Goal: Information Seeking & Learning: Learn about a topic

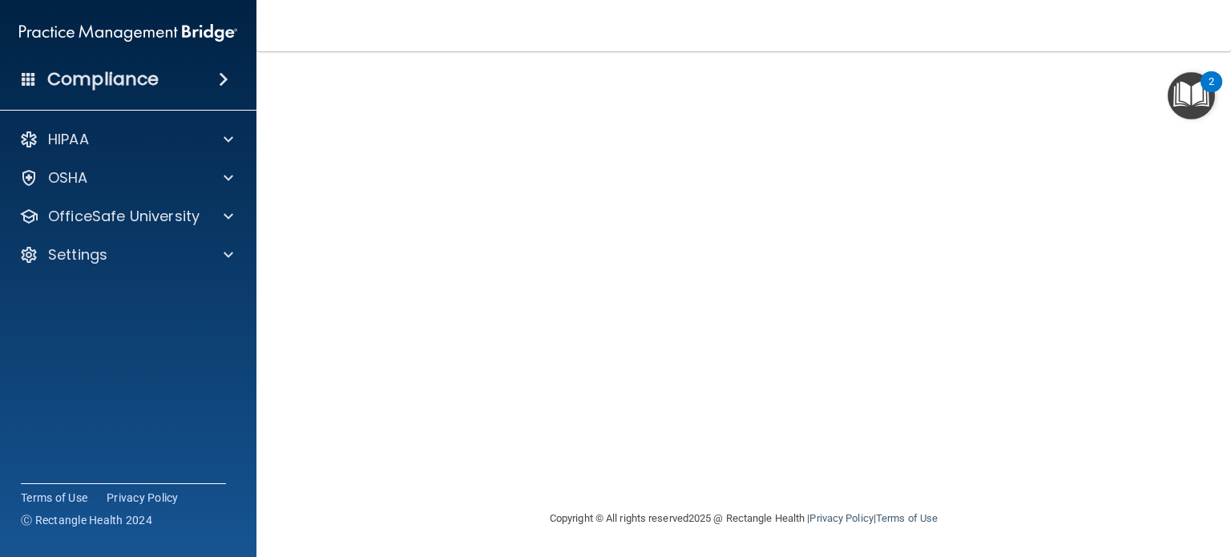
scroll to position [32, 0]
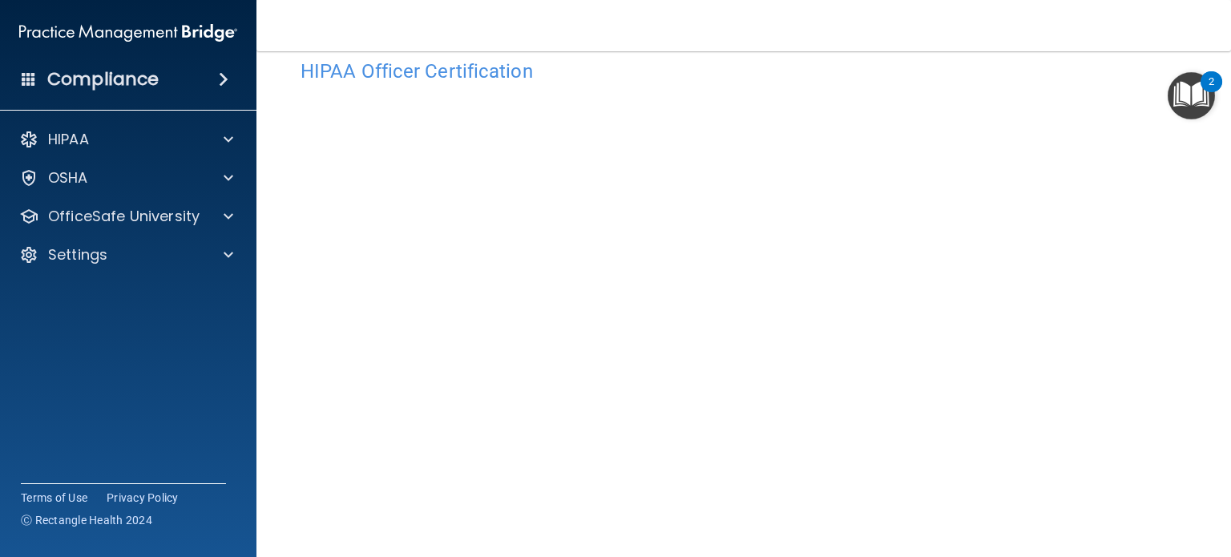
drag, startPoint x: 1209, startPoint y: 289, endPoint x: 1230, endPoint y: 537, distance: 249.4
click at [1230, 535] on main "HIPAA Officer Certification This course doesn’t expire until . Are you sure you…" at bounding box center [743, 304] width 975 height 506
drag, startPoint x: 1215, startPoint y: 244, endPoint x: 1230, endPoint y: 503, distance: 259.3
click at [1230, 503] on main "HIPAA Officer Certification This course doesn’t expire until . Are you sure you…" at bounding box center [743, 304] width 975 height 506
drag, startPoint x: 1189, startPoint y: 288, endPoint x: 1230, endPoint y: 595, distance: 309.8
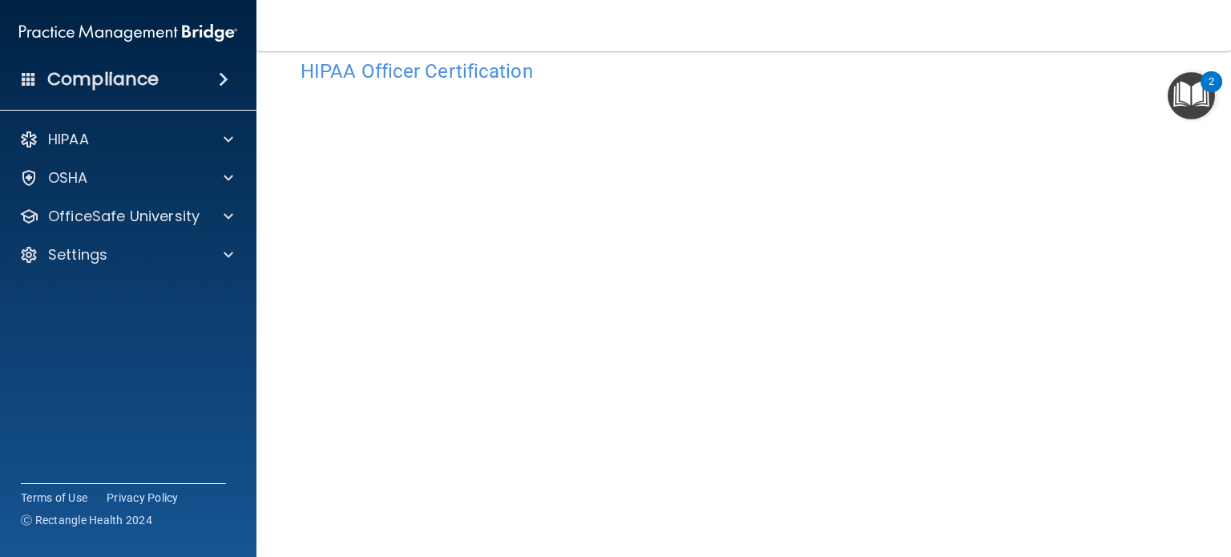
click at [1230, 556] on html "Compliance HIPAA Documents and Policies Report an Incident Business Associates …" at bounding box center [615, 278] width 1231 height 557
drag, startPoint x: 1226, startPoint y: 294, endPoint x: 1230, endPoint y: 589, distance: 295.0
click at [1230, 556] on html "Compliance HIPAA Documents and Policies Report an Incident Business Associates …" at bounding box center [615, 278] width 1231 height 557
drag, startPoint x: 1177, startPoint y: 180, endPoint x: 1193, endPoint y: 201, distance: 25.8
click at [1188, 198] on main "HIPAA Officer Certification This course doesn’t expire until . Are you sure you…" at bounding box center [743, 304] width 975 height 506
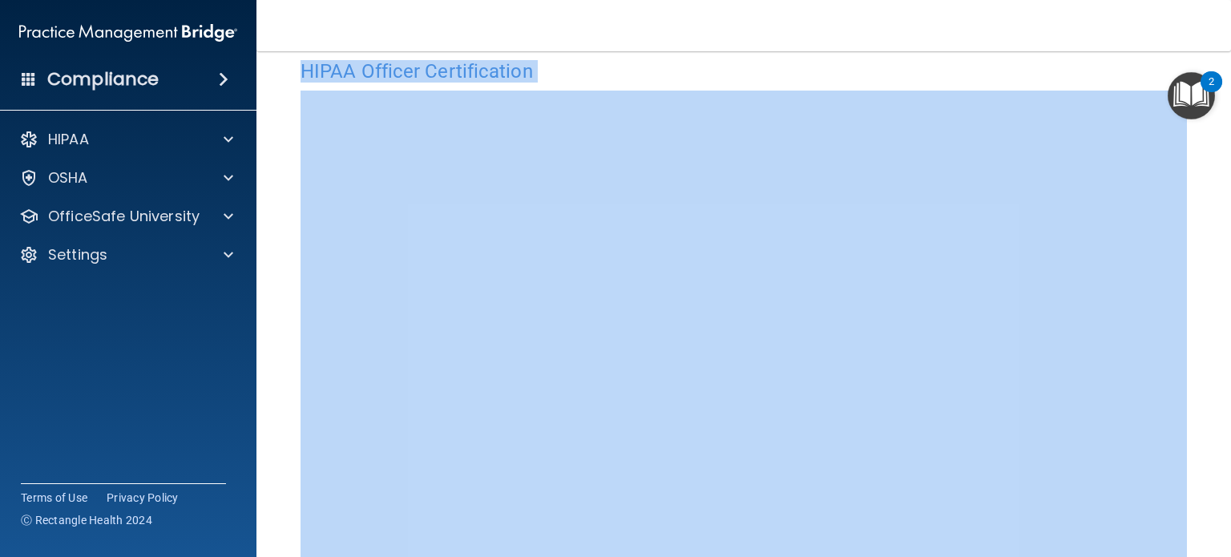
drag, startPoint x: 1230, startPoint y: 44, endPoint x: 1230, endPoint y: 386, distance: 342.3
click at [1230, 386] on div "Toggle navigation Oakley Wills oakleywill05@gmail.com Manage My Enterprise Mile…" at bounding box center [743, 278] width 975 height 557
drag, startPoint x: 1230, startPoint y: 10, endPoint x: 1212, endPoint y: 381, distance: 371.6
click at [1228, 378] on div "Toggle navigation Oakley Wills oakleywill05@gmail.com Manage My Enterprise Mile…" at bounding box center [743, 278] width 975 height 557
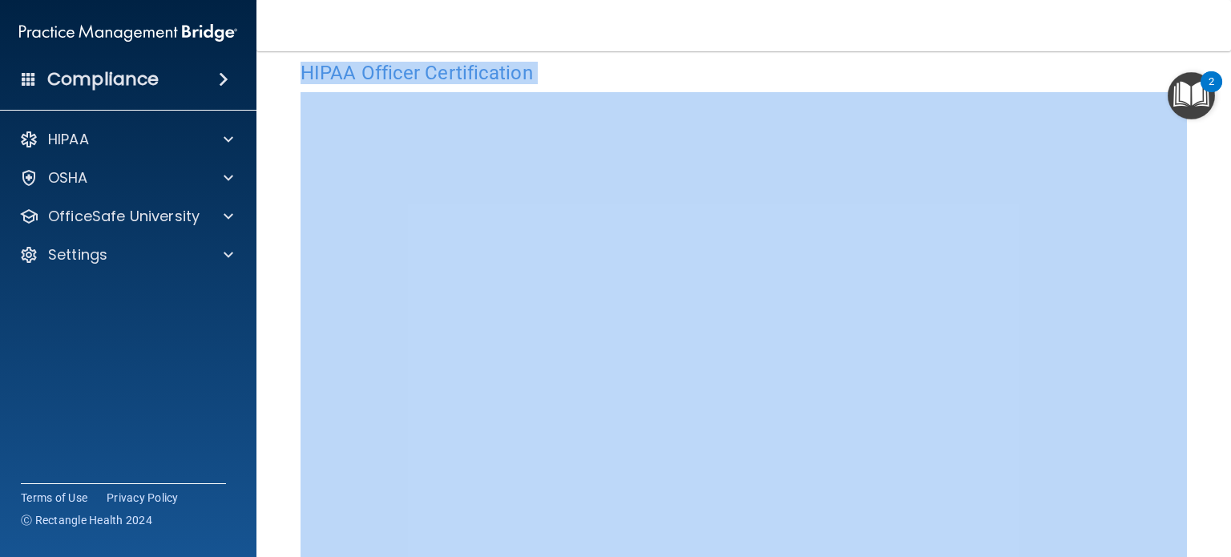
scroll to position [157, 0]
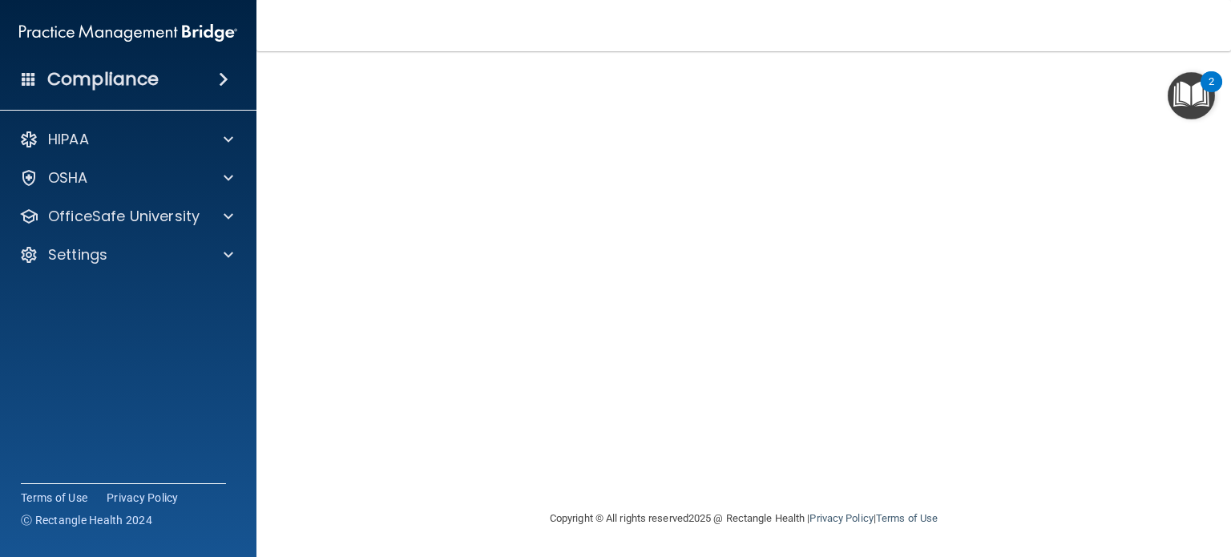
click at [1054, 503] on footer "Copyright © All rights reserved 2025 @ Rectangle Health | Privacy Policy | Term…" at bounding box center [744, 517] width 911 height 48
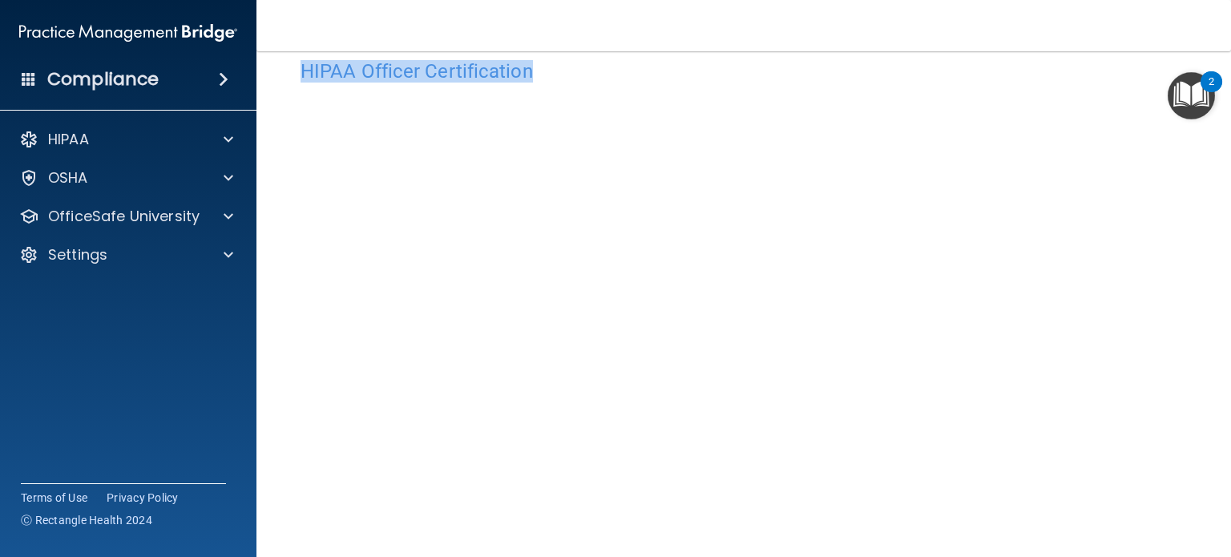
scroll to position [21, 0]
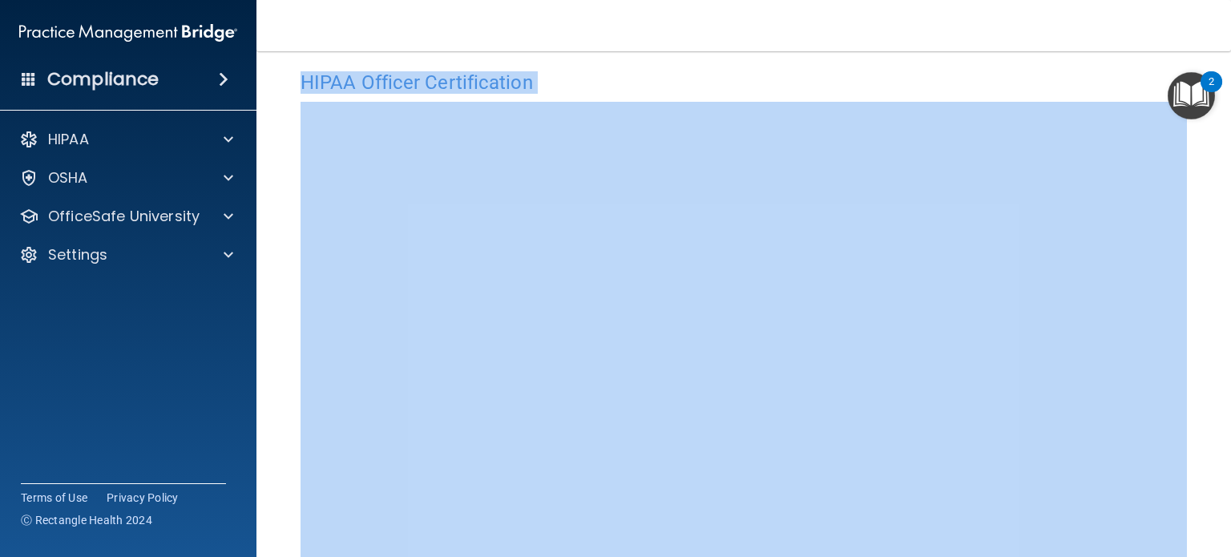
drag, startPoint x: 1230, startPoint y: 86, endPoint x: 1230, endPoint y: 323, distance: 237.3
click at [1230, 323] on div "Toggle navigation Oakley Wills oakleywill05@gmail.com Manage My Enterprise Mile…" at bounding box center [743, 278] width 975 height 557
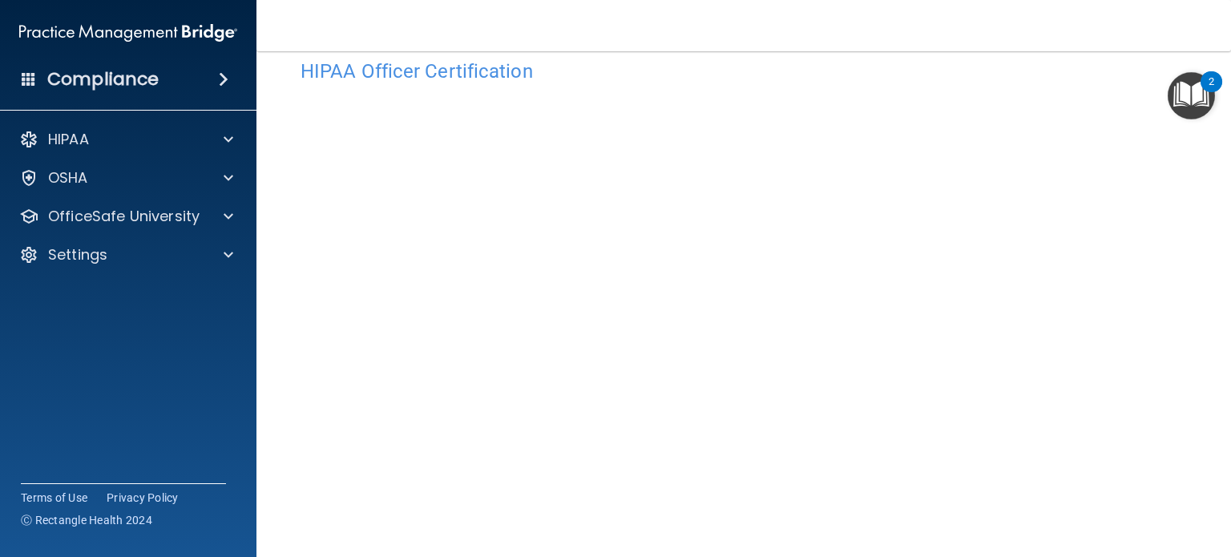
scroll to position [157, 0]
click at [1230, 249] on main "HIPAA Officer Certification This course doesn’t expire until . Are you sure you…" at bounding box center [743, 304] width 975 height 506
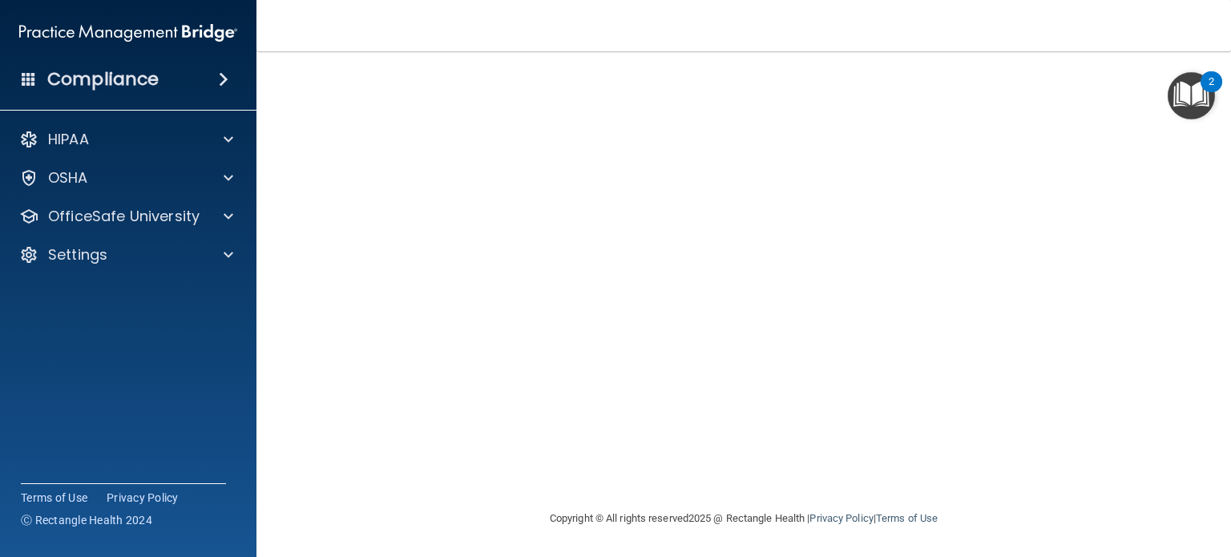
scroll to position [32, 0]
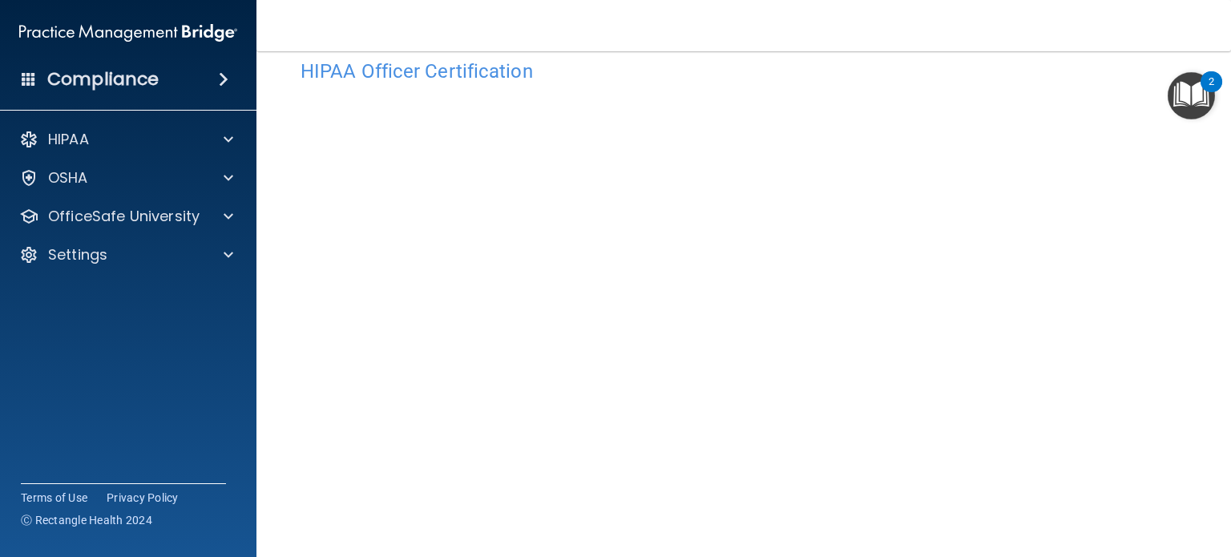
drag, startPoint x: 1230, startPoint y: 208, endPoint x: 1230, endPoint y: 595, distance: 387.1
click at [1230, 556] on html "Compliance HIPAA Documents and Policies Report an Incident Business Associates …" at bounding box center [615, 278] width 1231 height 557
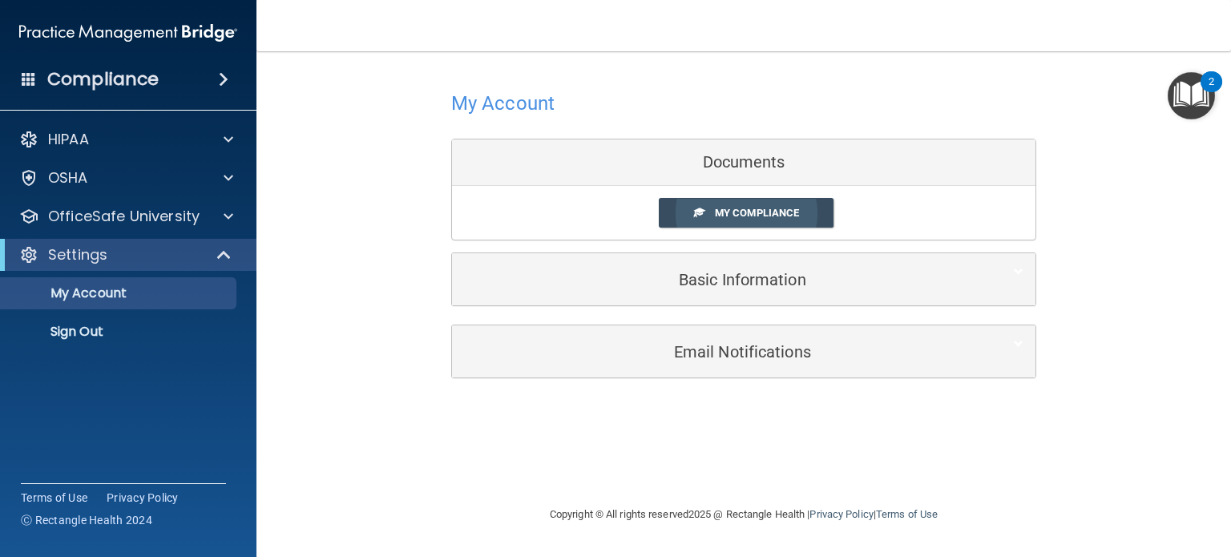
click at [728, 221] on link "My Compliance" at bounding box center [747, 213] width 176 height 30
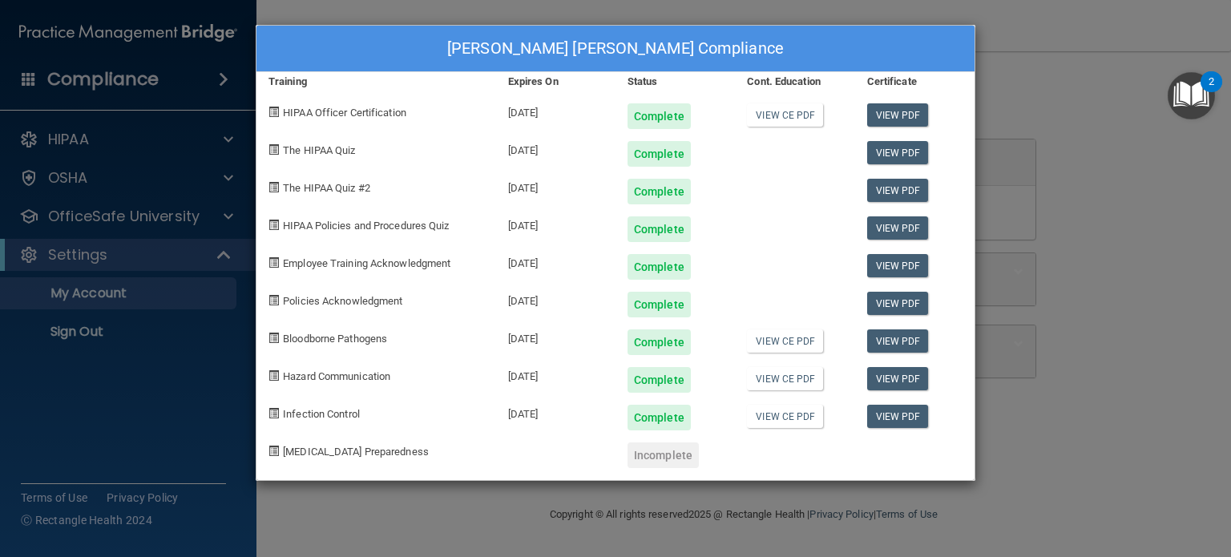
click at [1000, 234] on div "Oakley Wills's Compliance Training Expires On Status Cont. Education Certificat…" at bounding box center [615, 278] width 1231 height 557
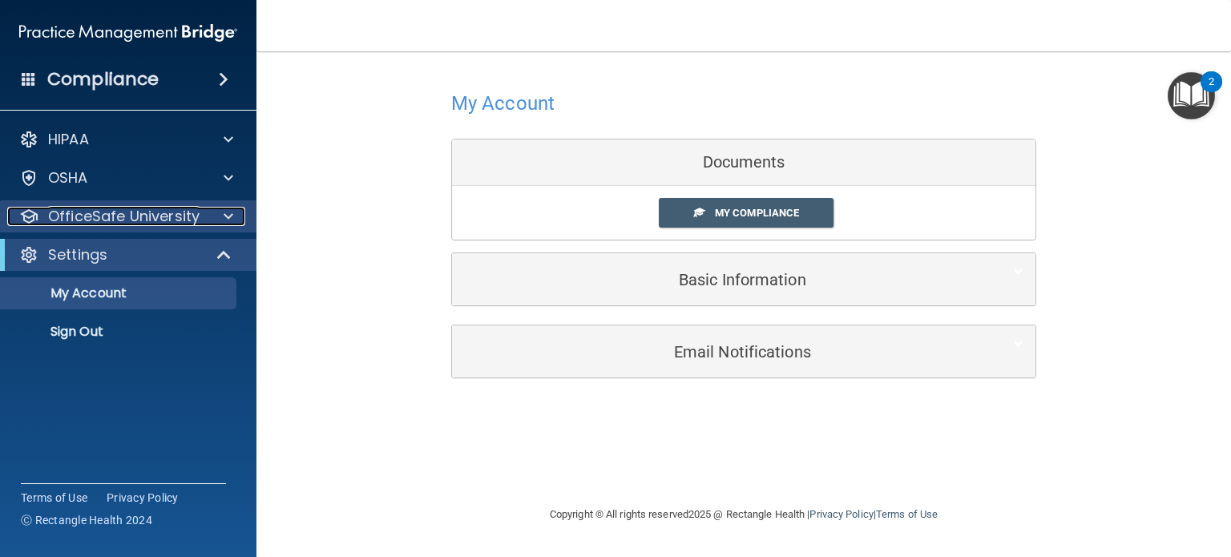
click at [126, 214] on p "OfficeSafe University" at bounding box center [123, 216] width 151 height 19
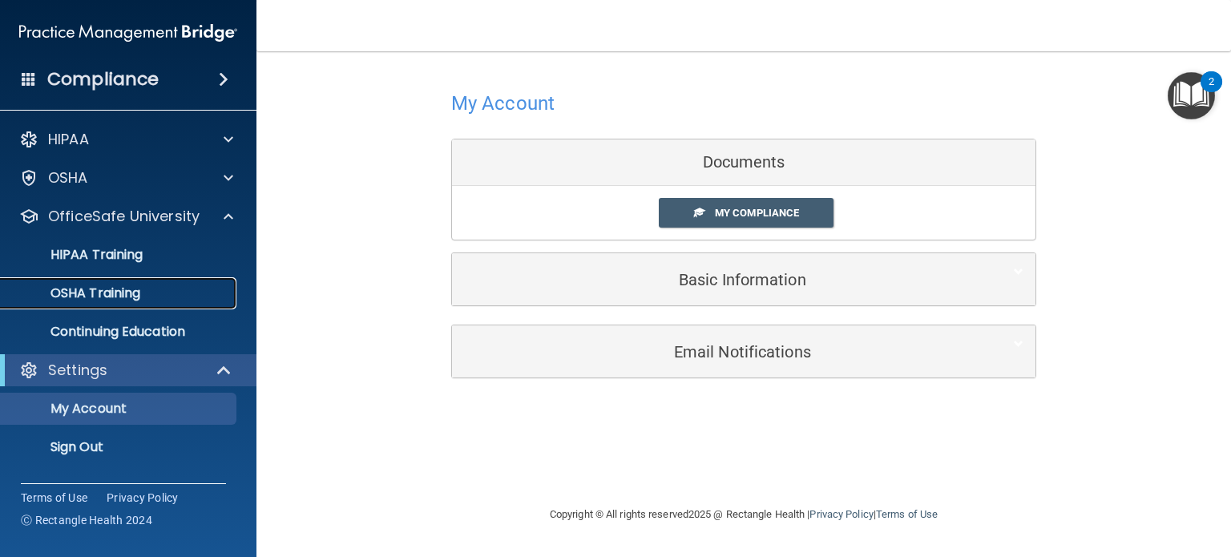
click at [106, 300] on p "OSHA Training" at bounding box center [75, 293] width 130 height 16
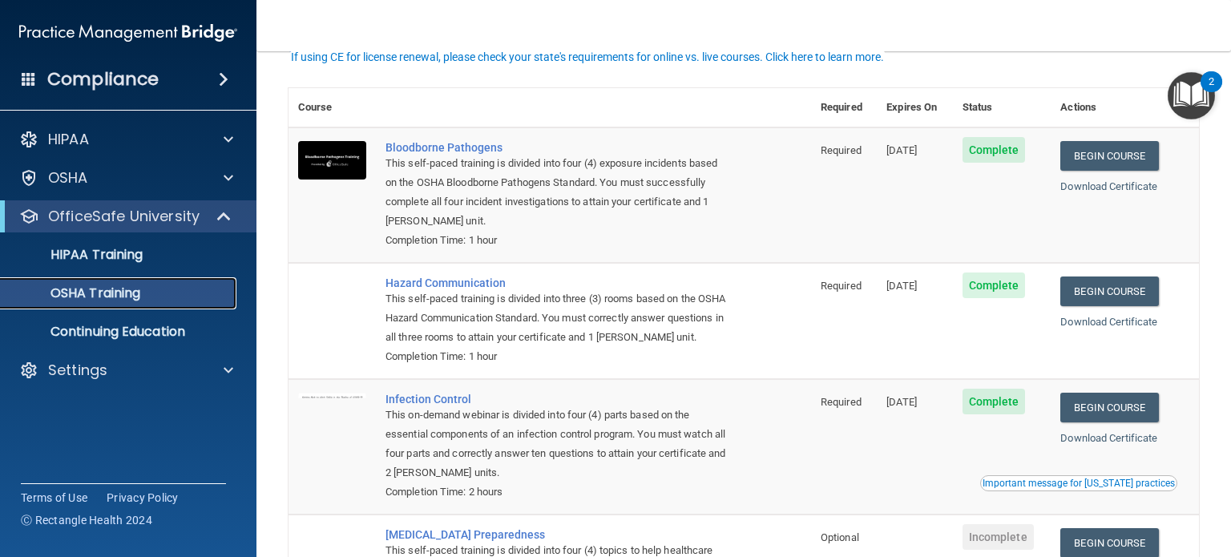
scroll to position [80, 0]
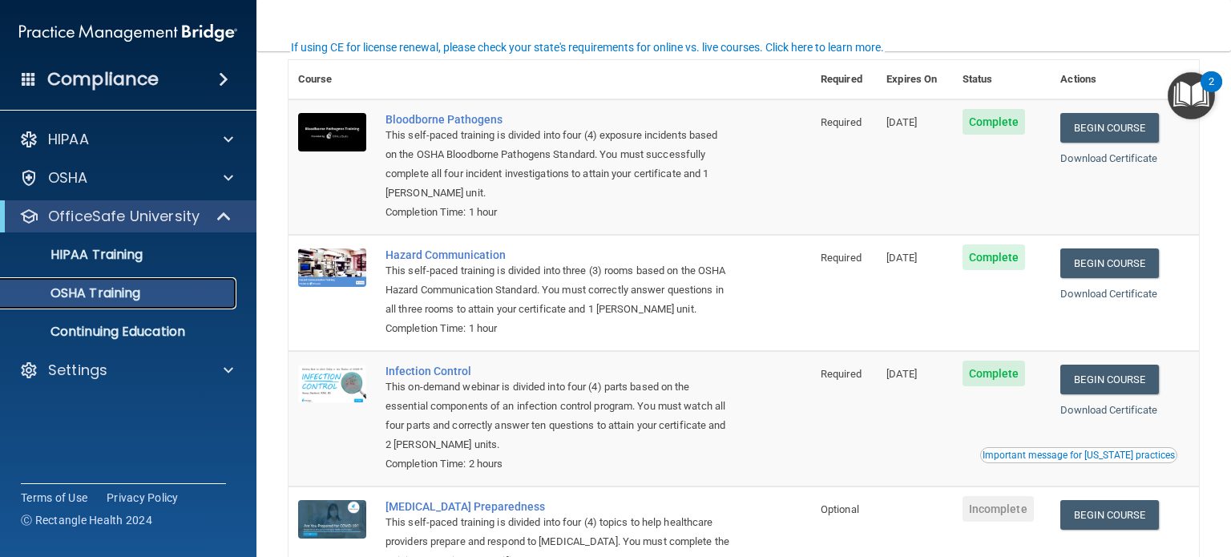
click at [101, 292] on p "OSHA Training" at bounding box center [75, 293] width 130 height 16
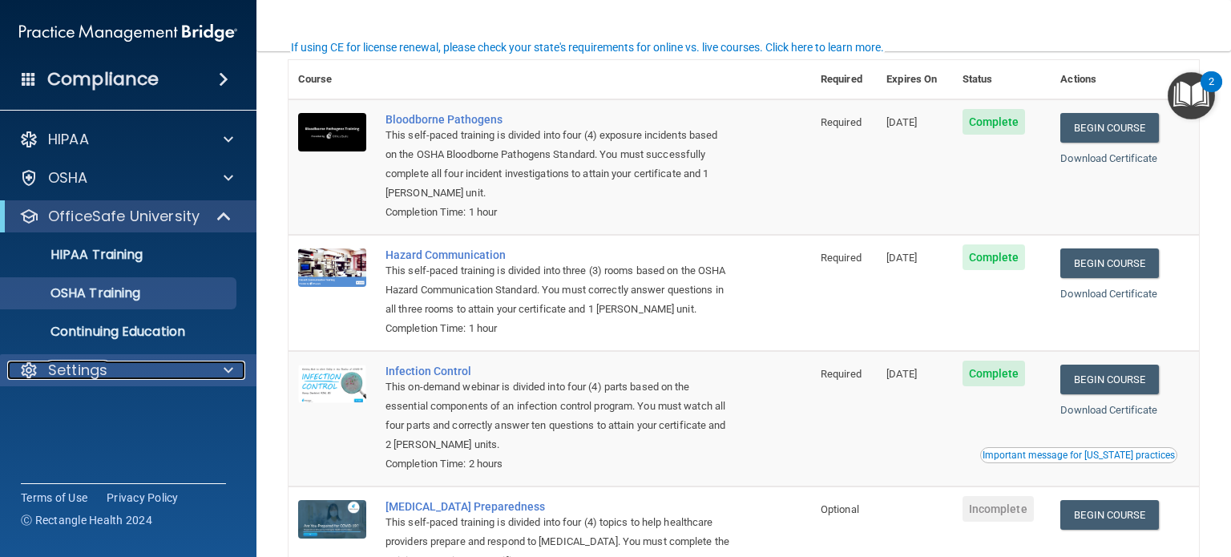
click at [147, 365] on div "Settings" at bounding box center [106, 370] width 199 height 19
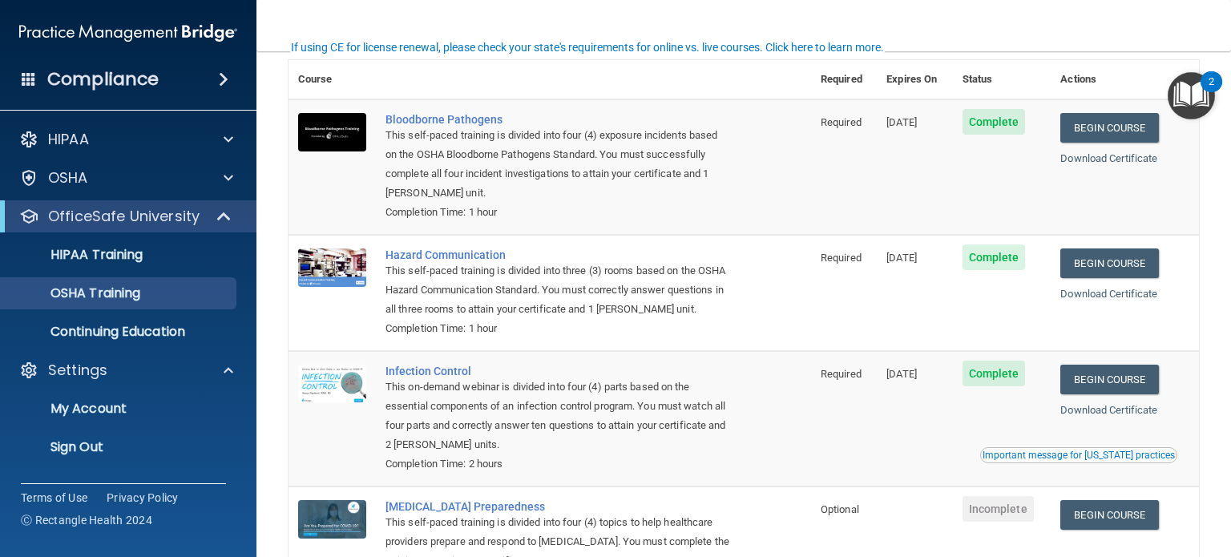
click at [133, 390] on ul "My Account My Users Services Sign Out" at bounding box center [129, 424] width 290 height 77
click at [126, 413] on p "My Account" at bounding box center [119, 409] width 219 height 16
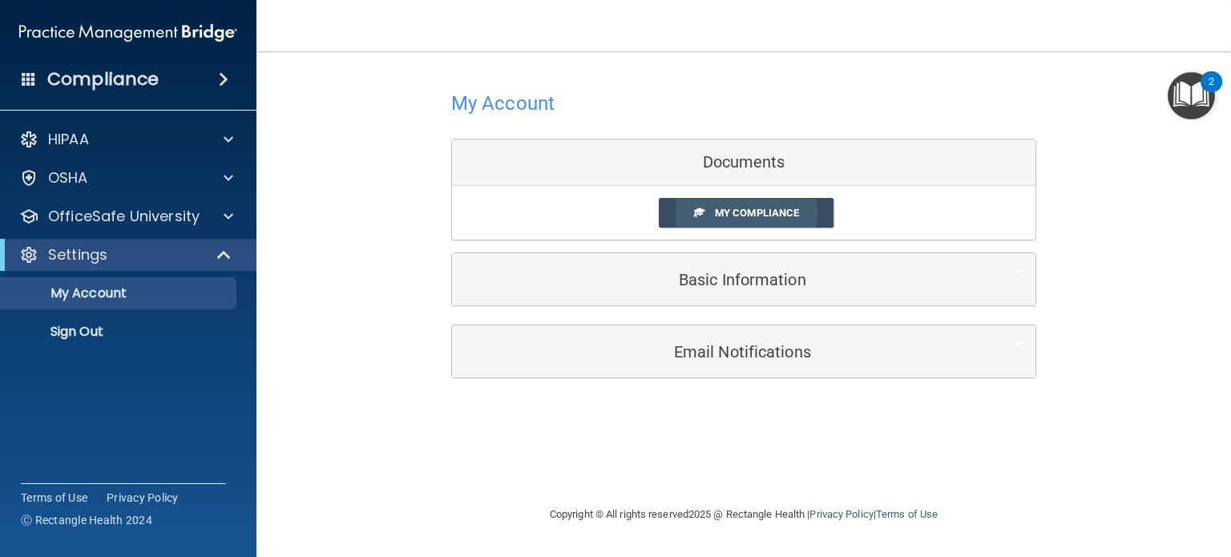
click at [757, 211] on span "My Compliance" at bounding box center [757, 213] width 84 height 12
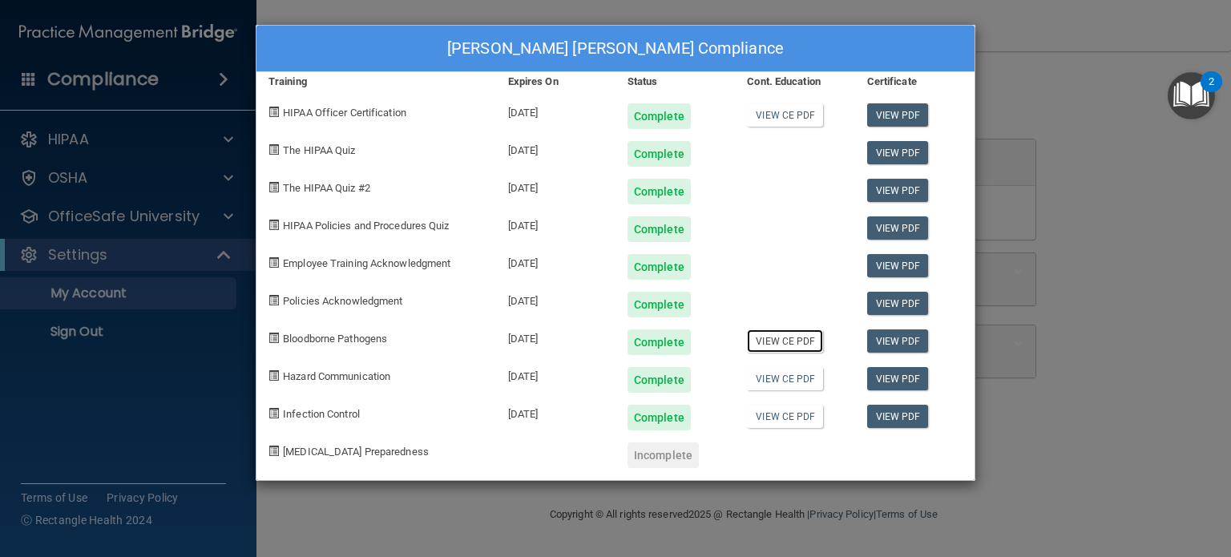
click at [786, 349] on link "View CE PDF" at bounding box center [785, 340] width 76 height 23
click at [779, 393] on div "View CE PDF" at bounding box center [794, 412] width 119 height 38
click at [778, 377] on link "View CE PDF" at bounding box center [785, 378] width 76 height 23
click at [776, 117] on link "View CE PDF" at bounding box center [785, 114] width 76 height 23
click at [127, 270] on div "Oakley Wills's Compliance Training Expires On Status Cont. Education Certificat…" at bounding box center [615, 278] width 1231 height 557
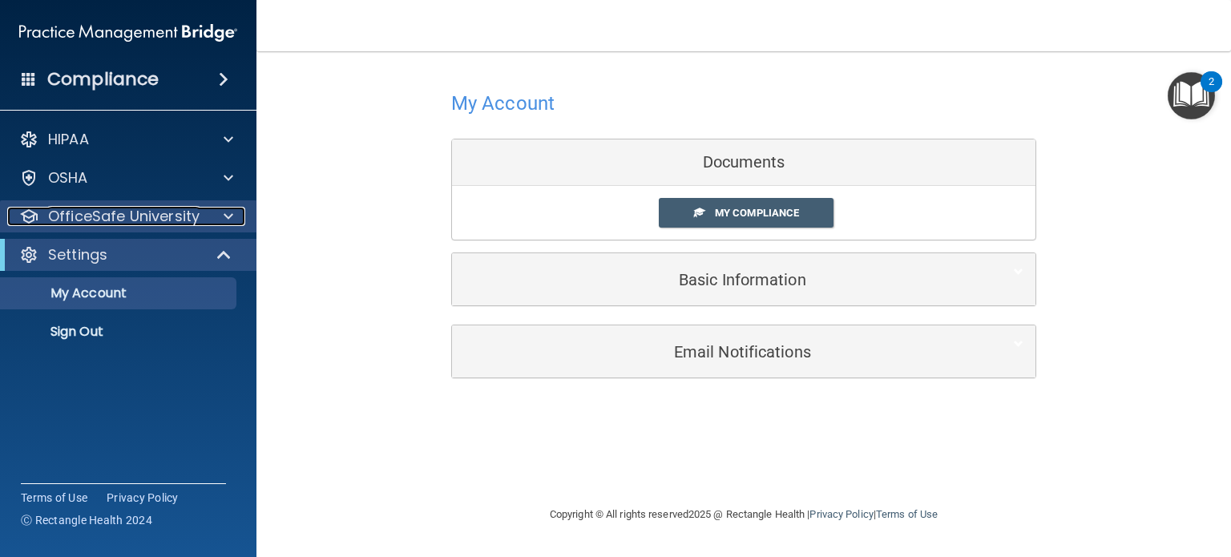
click at [145, 210] on p "OfficeSafe University" at bounding box center [123, 216] width 151 height 19
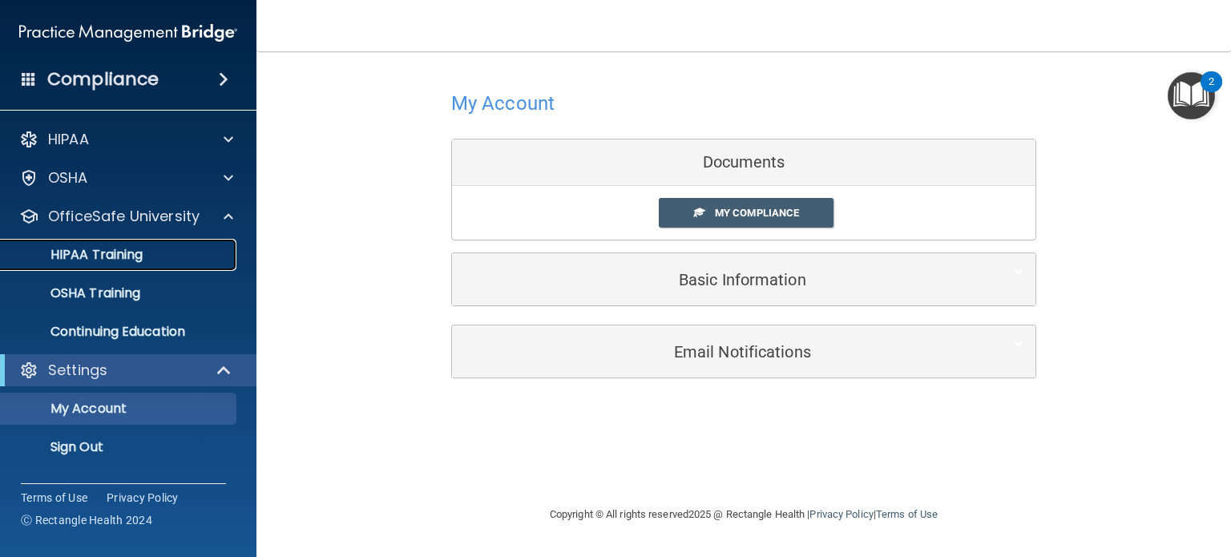
click at [135, 261] on p "HIPAA Training" at bounding box center [76, 255] width 132 height 16
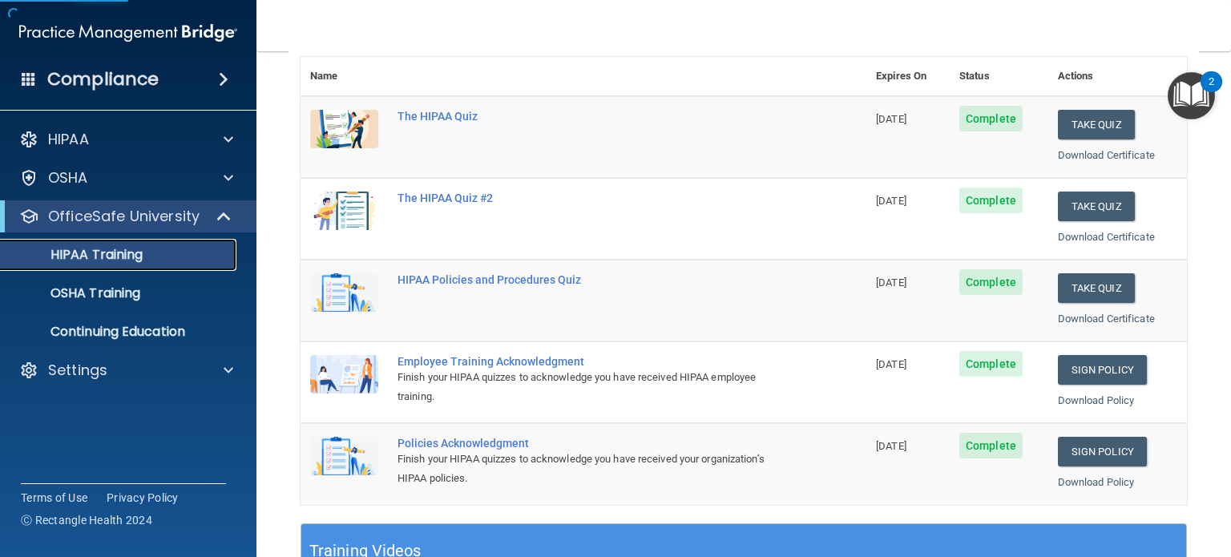
scroll to position [160, 0]
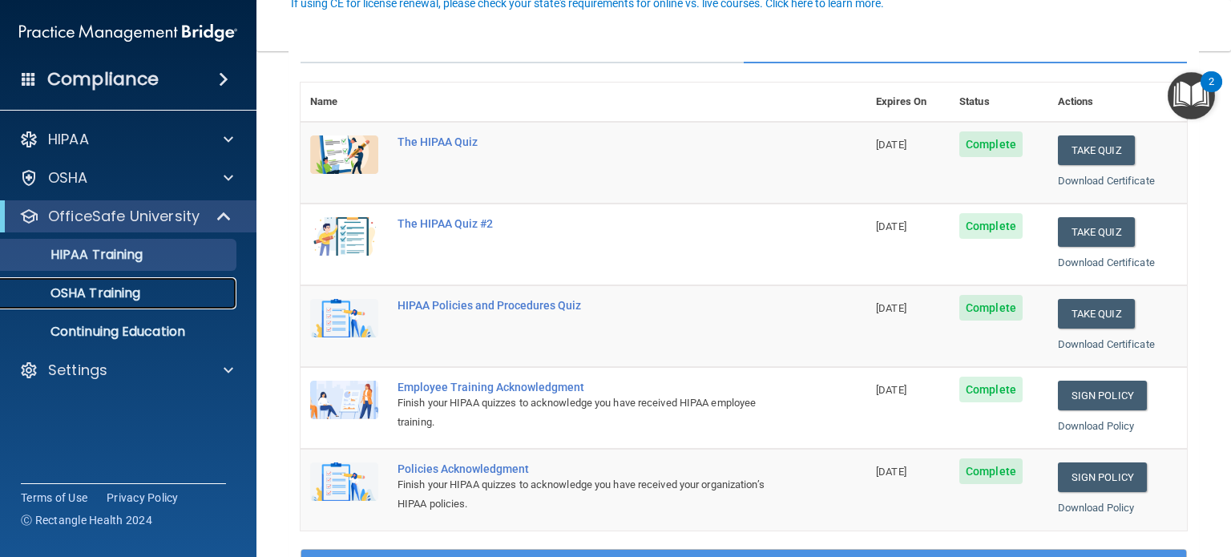
click at [127, 281] on link "OSHA Training" at bounding box center [110, 293] width 252 height 32
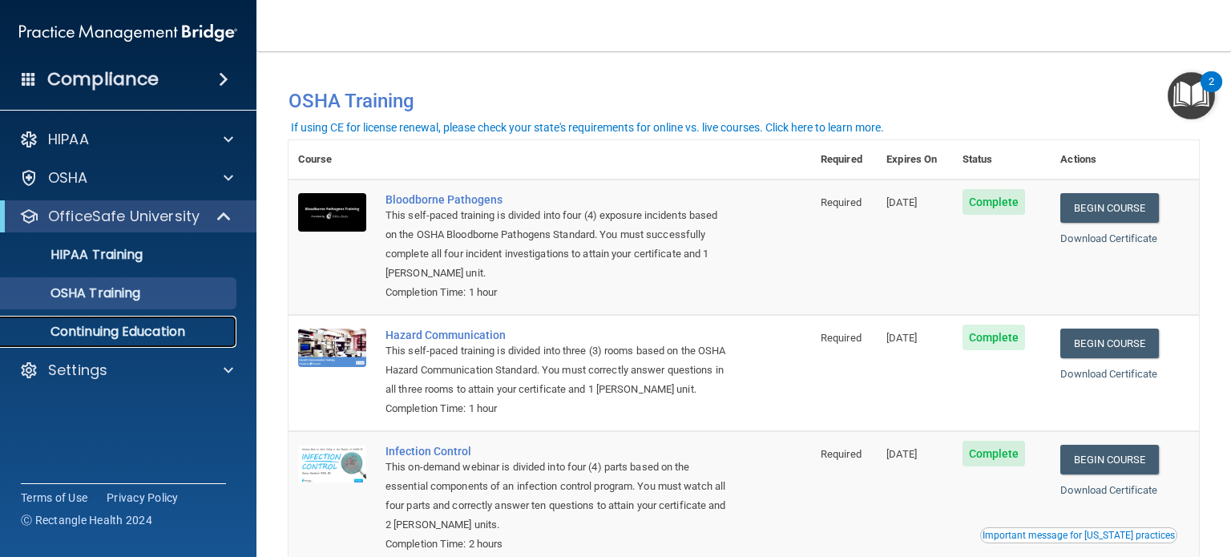
click at [106, 332] on p "Continuing Education" at bounding box center [119, 332] width 219 height 16
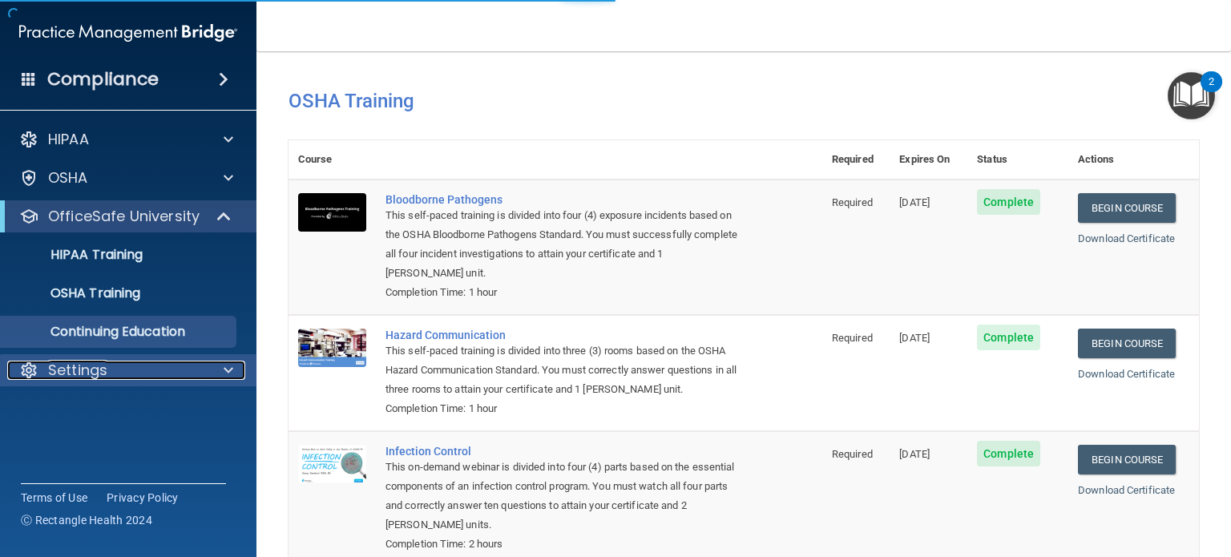
click at [119, 374] on div "Settings" at bounding box center [106, 370] width 199 height 19
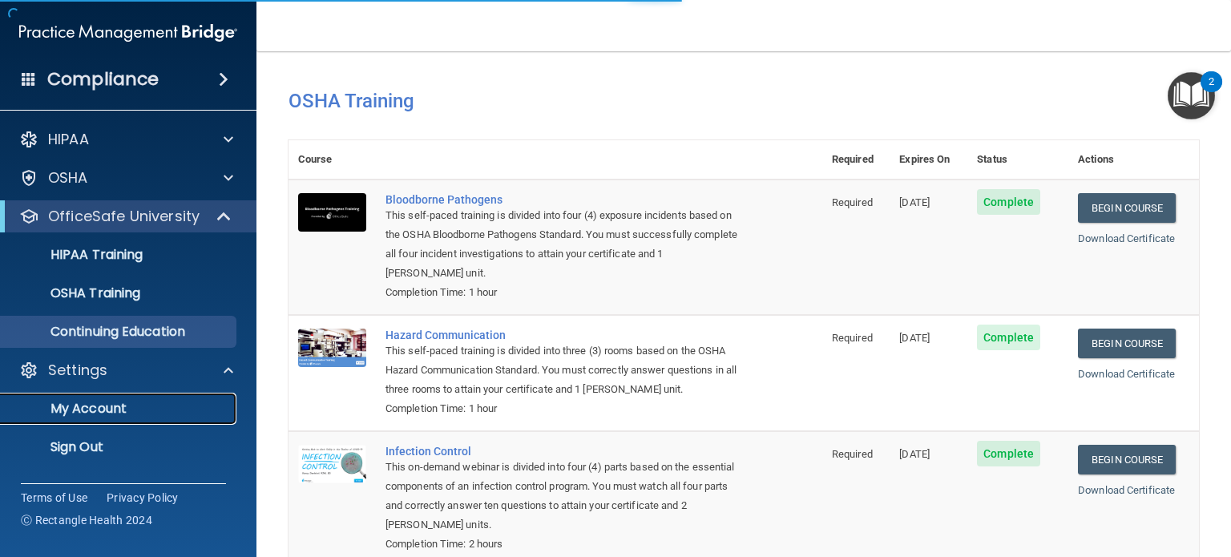
click at [135, 408] on p "My Account" at bounding box center [119, 409] width 219 height 16
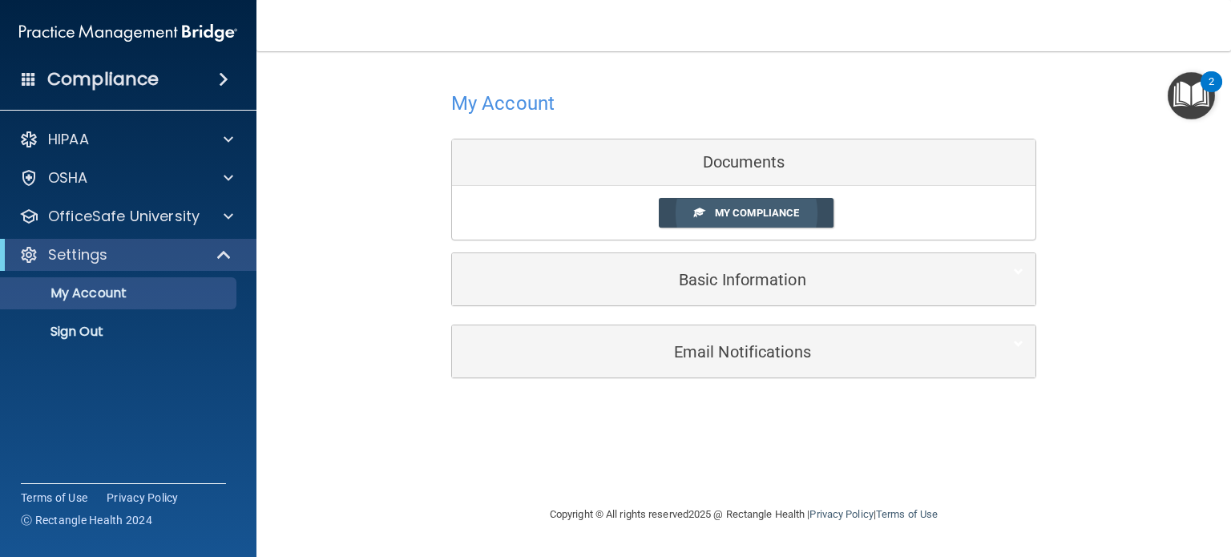
click at [744, 220] on link "My Compliance" at bounding box center [747, 213] width 176 height 30
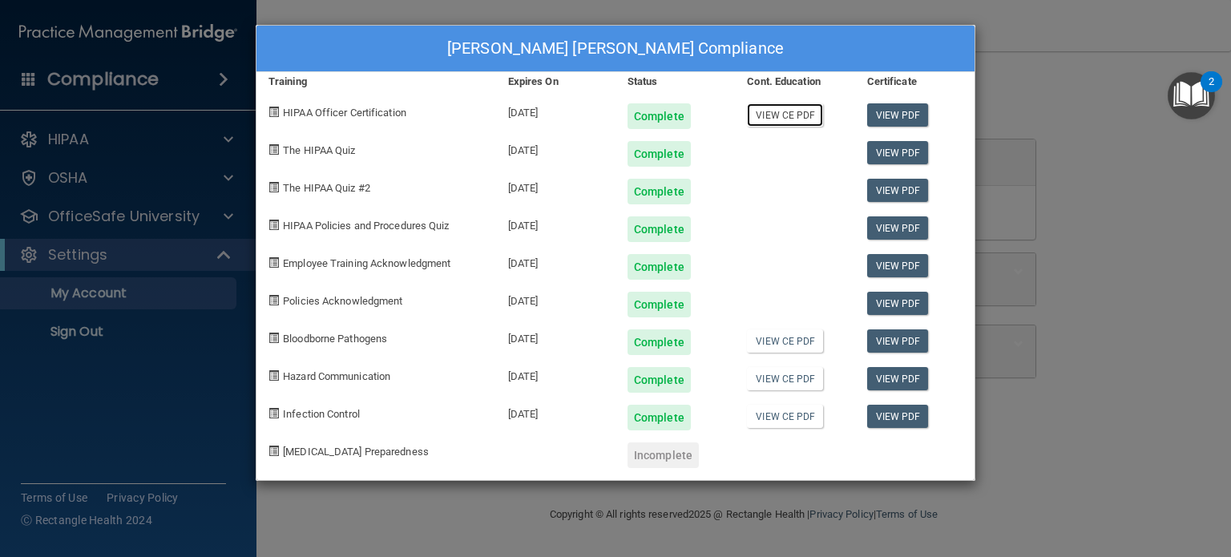
click at [773, 104] on link "View CE PDF" at bounding box center [785, 114] width 76 height 23
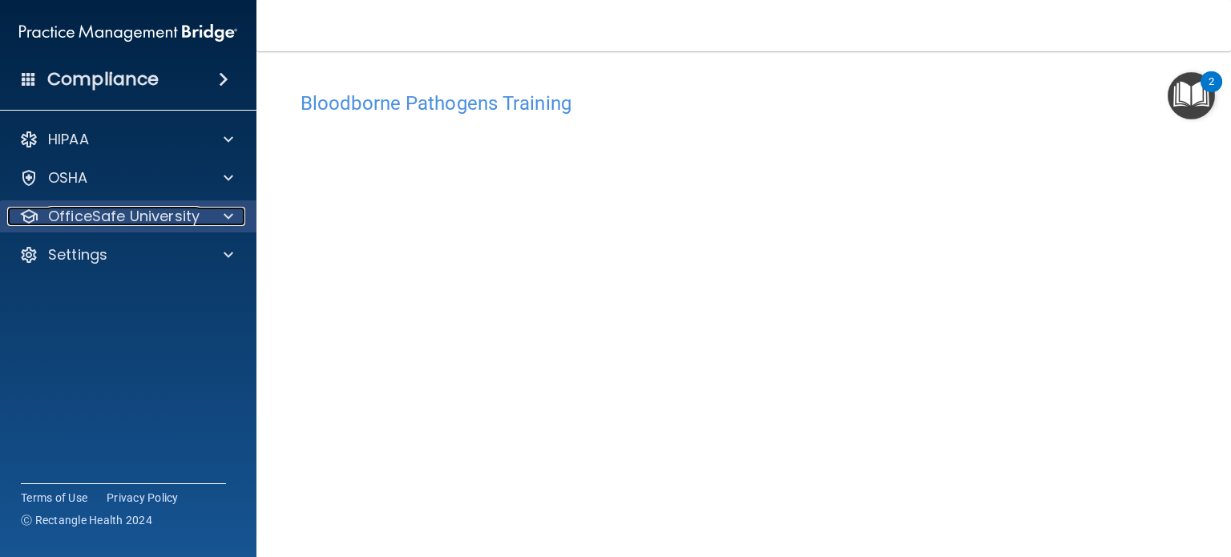
click at [179, 217] on p "OfficeSafe University" at bounding box center [123, 216] width 151 height 19
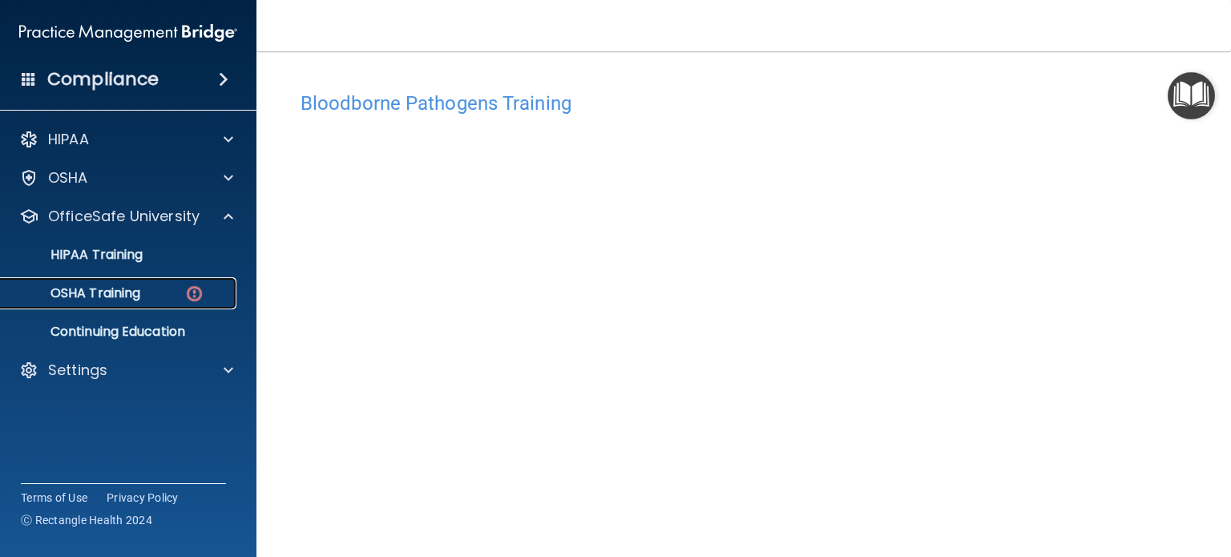
click at [147, 299] on div "OSHA Training" at bounding box center [119, 293] width 219 height 16
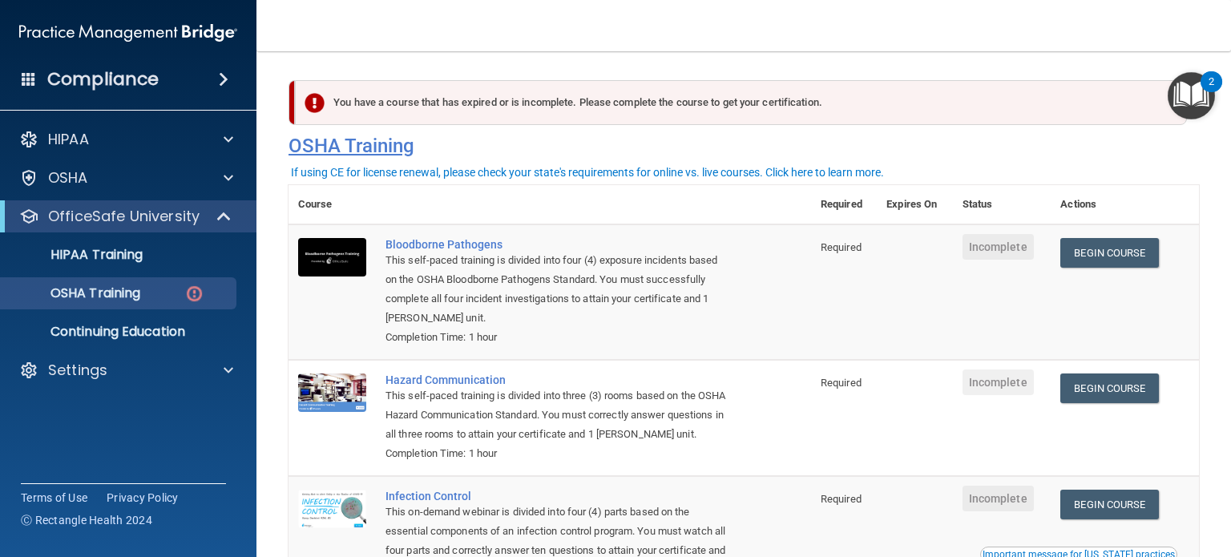
click at [353, 147] on h4 "OSHA Training" at bounding box center [744, 146] width 911 height 22
click at [329, 143] on h4 "OSHA Training" at bounding box center [744, 146] width 911 height 22
click at [1109, 256] on link "Begin Course" at bounding box center [1109, 253] width 98 height 30
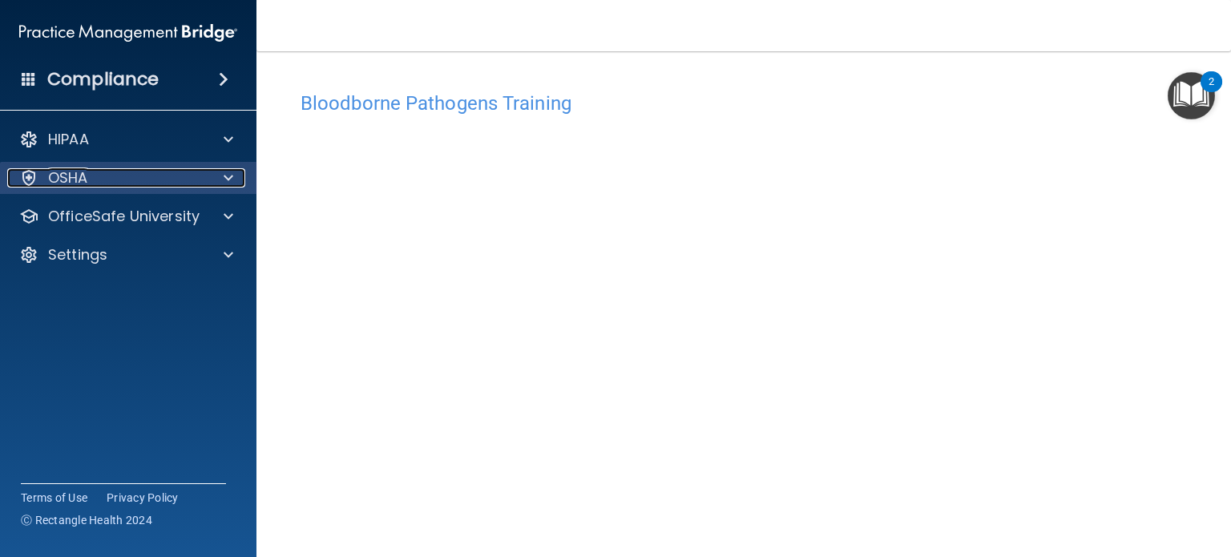
click at [147, 180] on div "OSHA" at bounding box center [106, 177] width 199 height 19
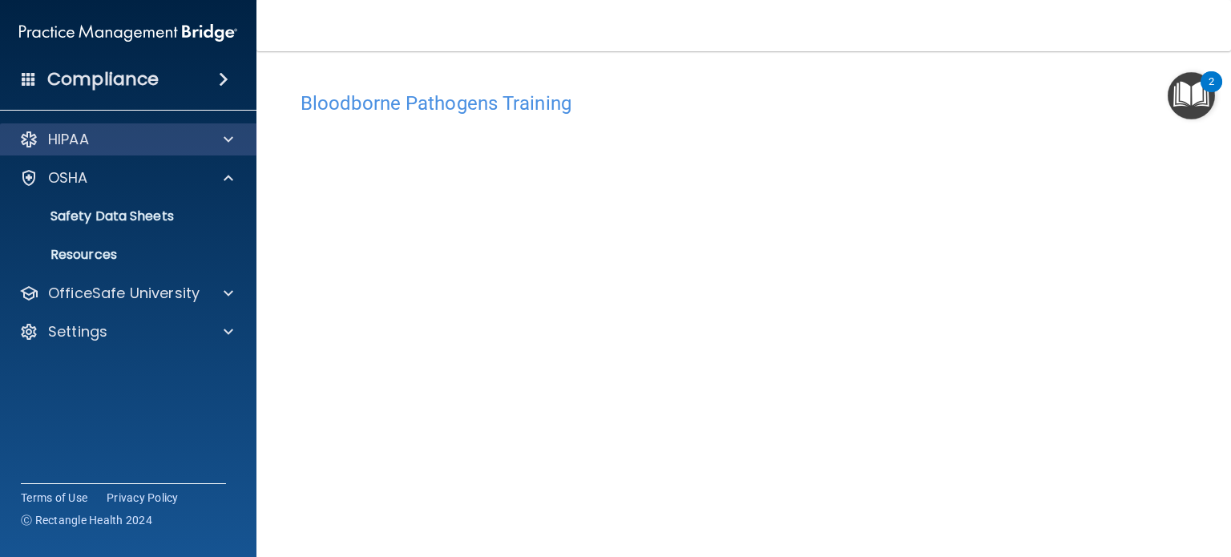
click at [147, 153] on div "HIPAA" at bounding box center [128, 139] width 257 height 32
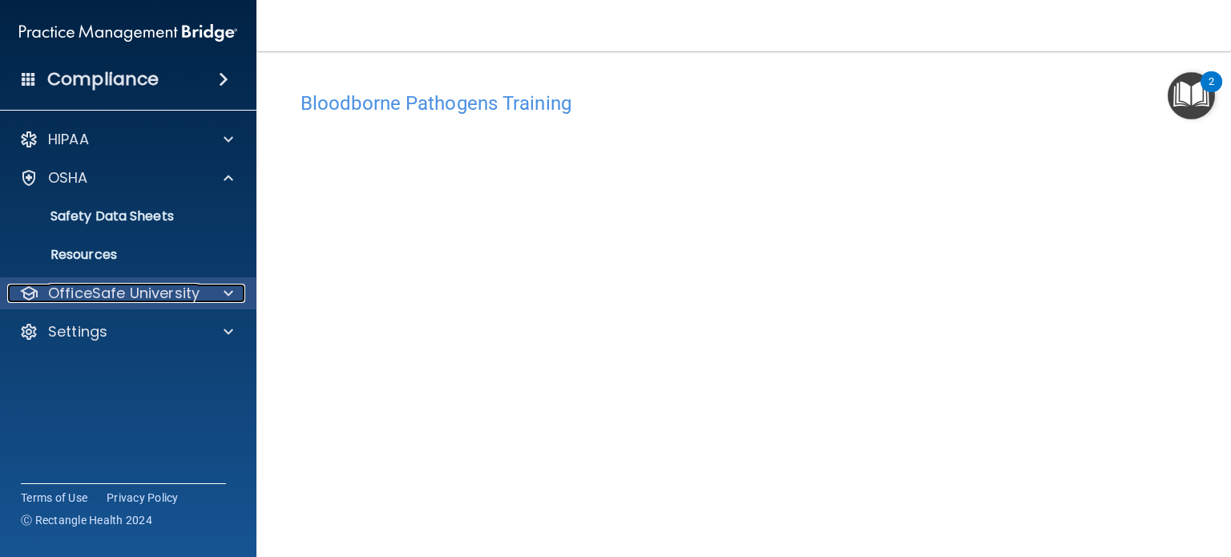
click at [151, 292] on p "OfficeSafe University" at bounding box center [123, 293] width 151 height 19
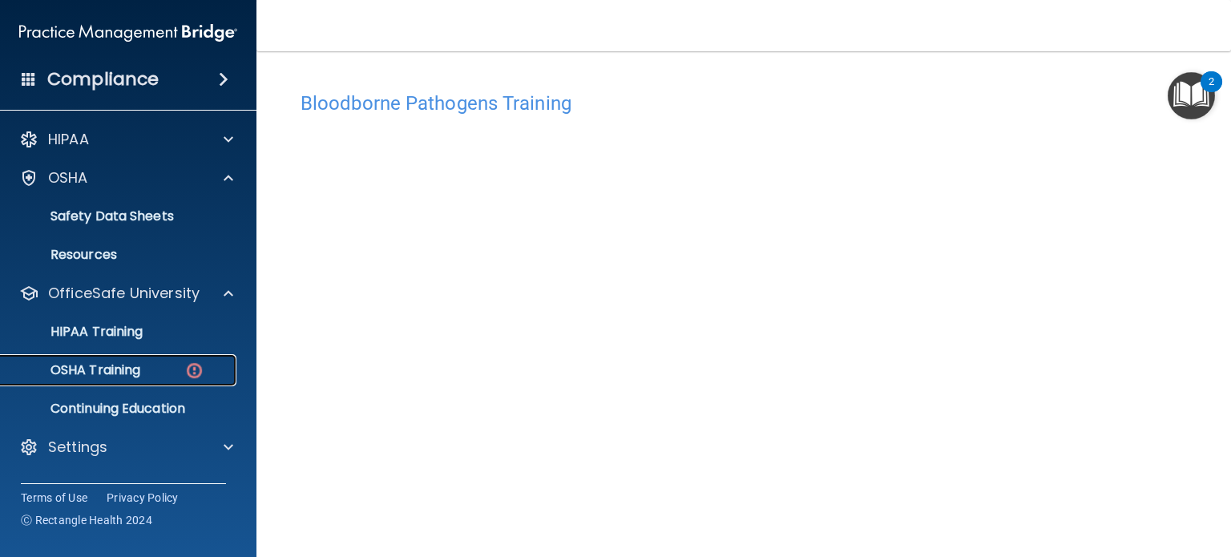
click at [140, 369] on p "OSHA Training" at bounding box center [75, 370] width 130 height 16
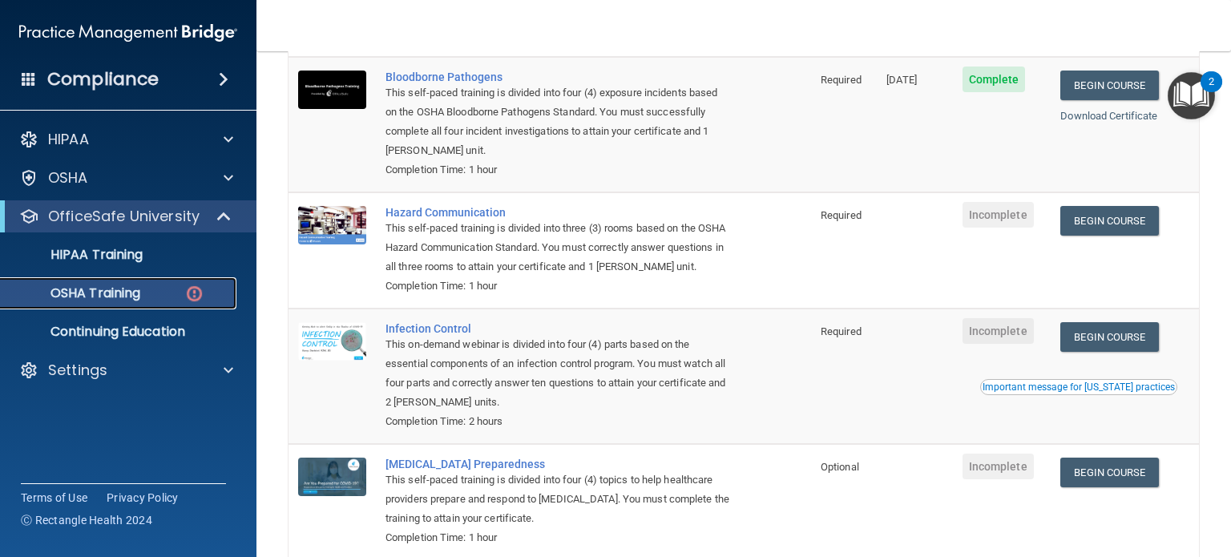
scroll to position [195, 0]
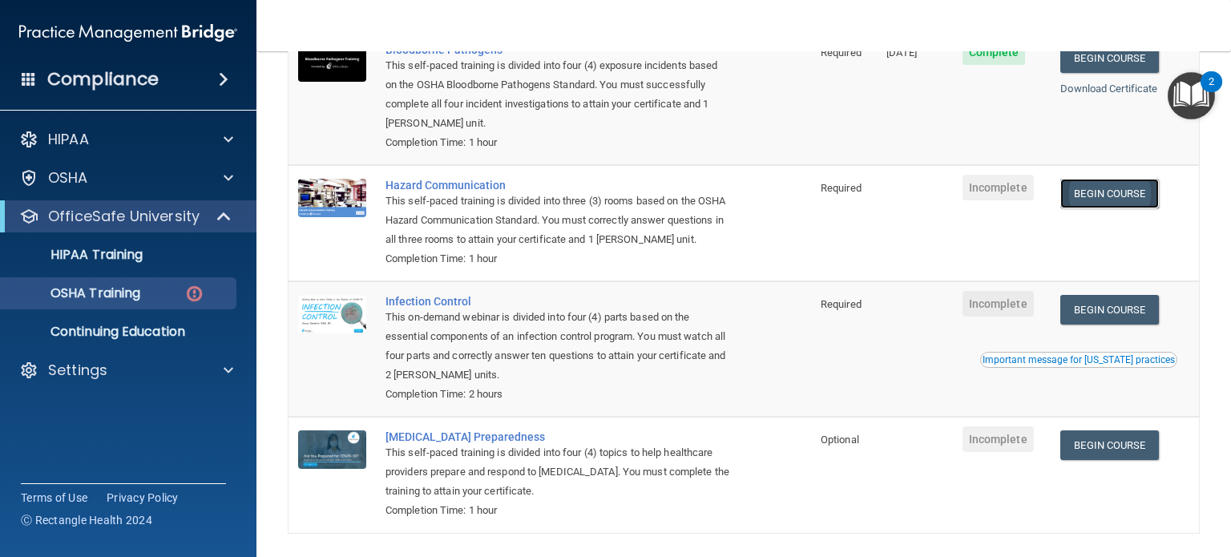
click at [1116, 200] on link "Begin Course" at bounding box center [1109, 194] width 98 height 30
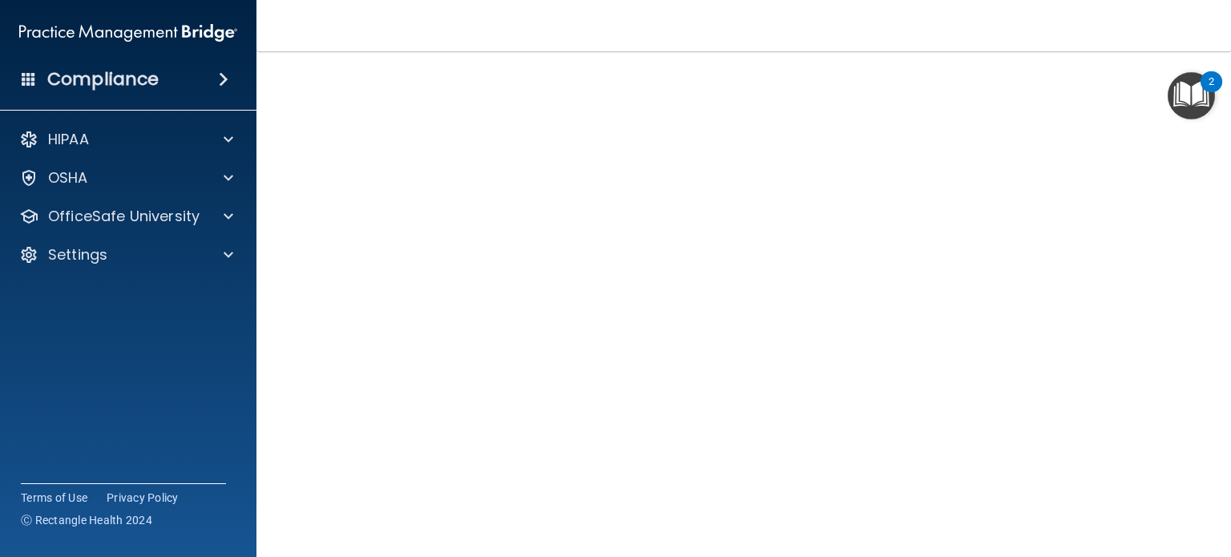
scroll to position [165, 0]
click at [1093, 495] on footer "Copyright © All rights reserved 2025 @ Rectangle Health | Privacy Policy | Term…" at bounding box center [744, 517] width 911 height 48
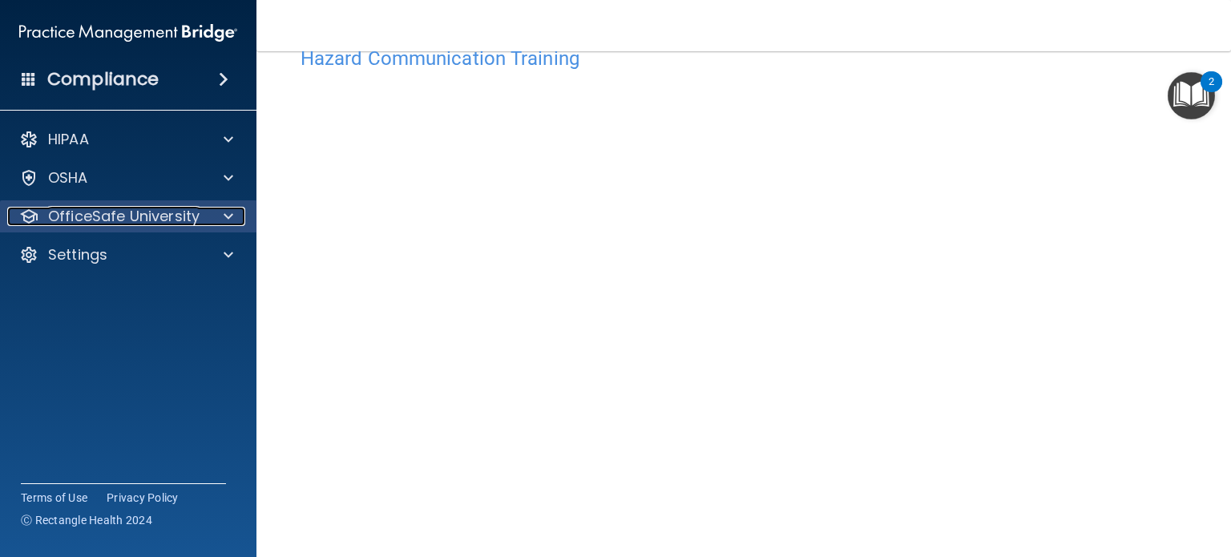
click at [212, 208] on div at bounding box center [226, 216] width 40 height 19
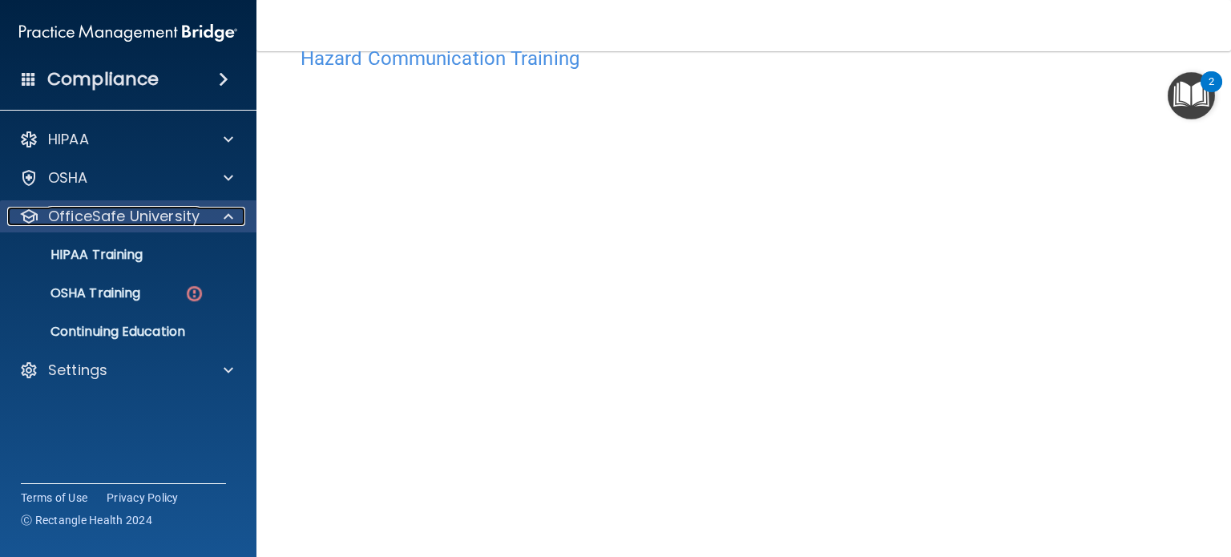
click at [212, 208] on div at bounding box center [226, 216] width 40 height 19
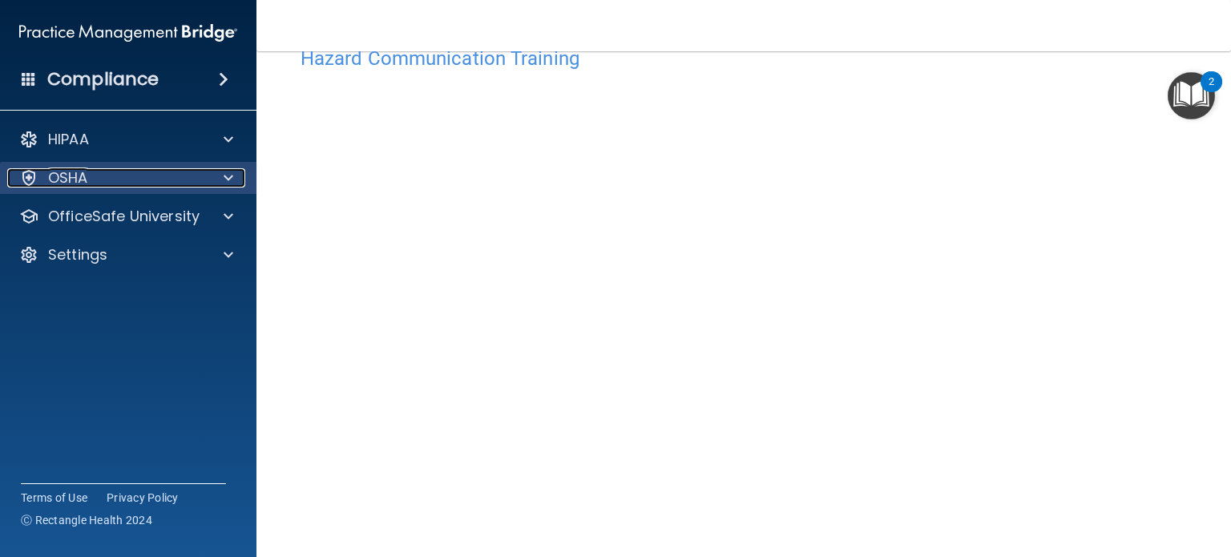
click at [119, 174] on div "OSHA" at bounding box center [106, 177] width 199 height 19
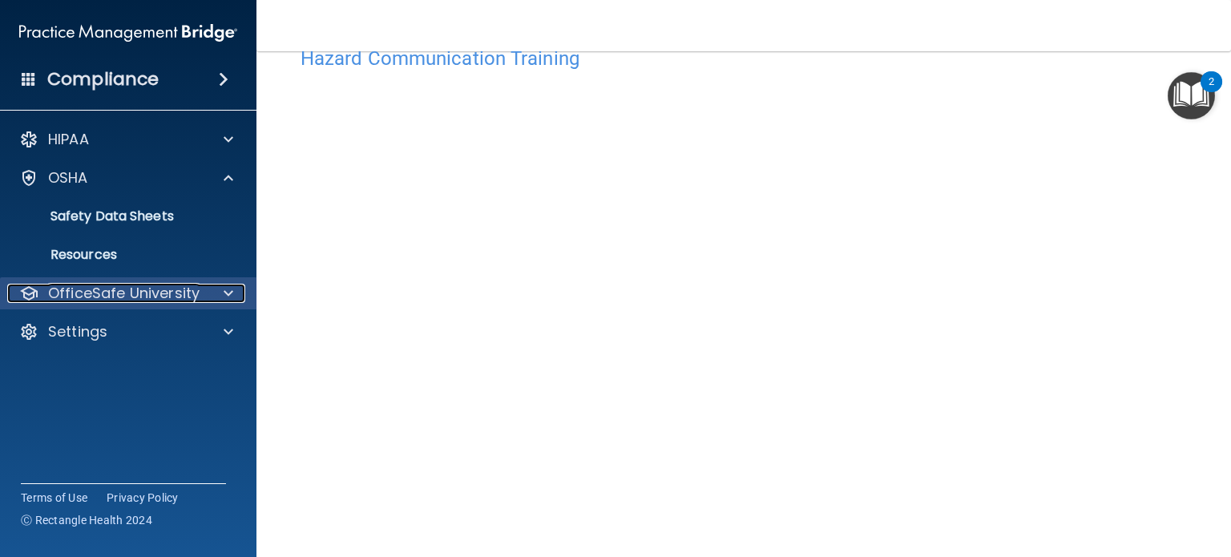
click at [137, 290] on p "OfficeSafe University" at bounding box center [123, 293] width 151 height 19
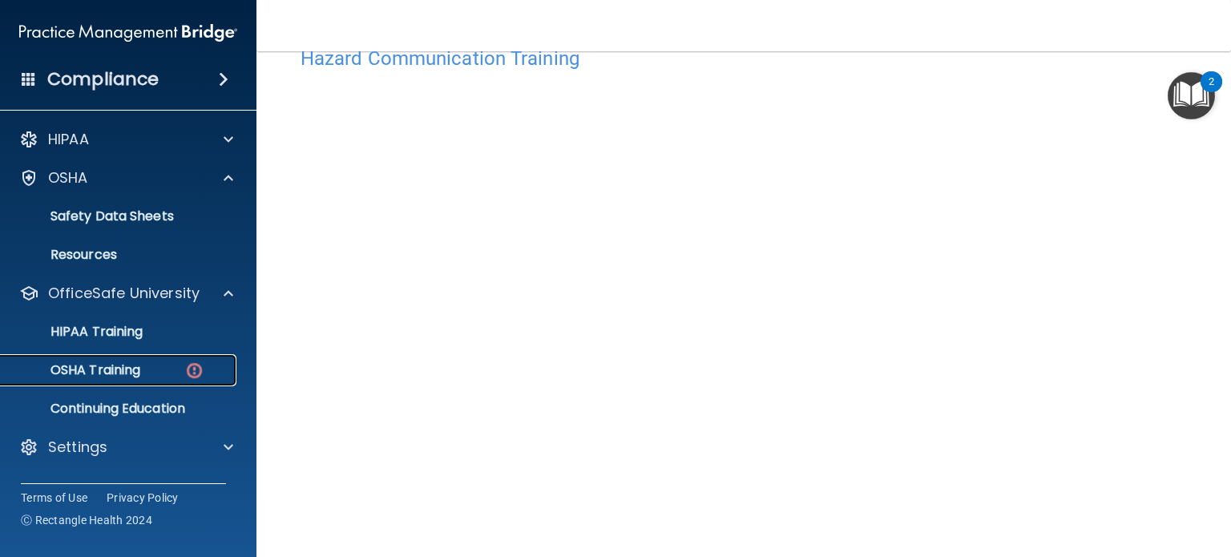
click at [170, 376] on div "OSHA Training" at bounding box center [119, 370] width 219 height 16
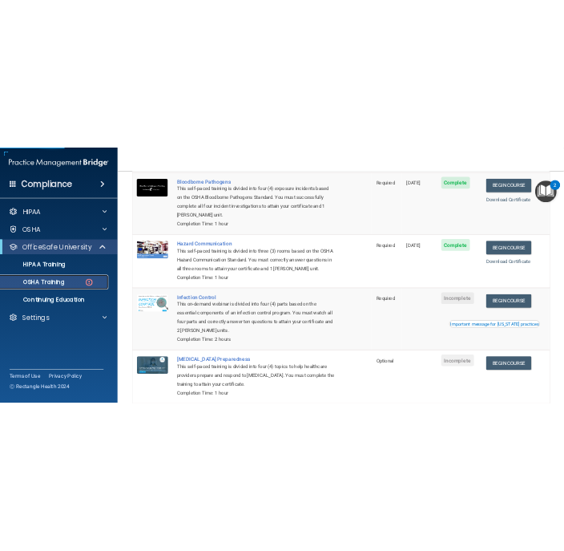
scroll to position [275, 0]
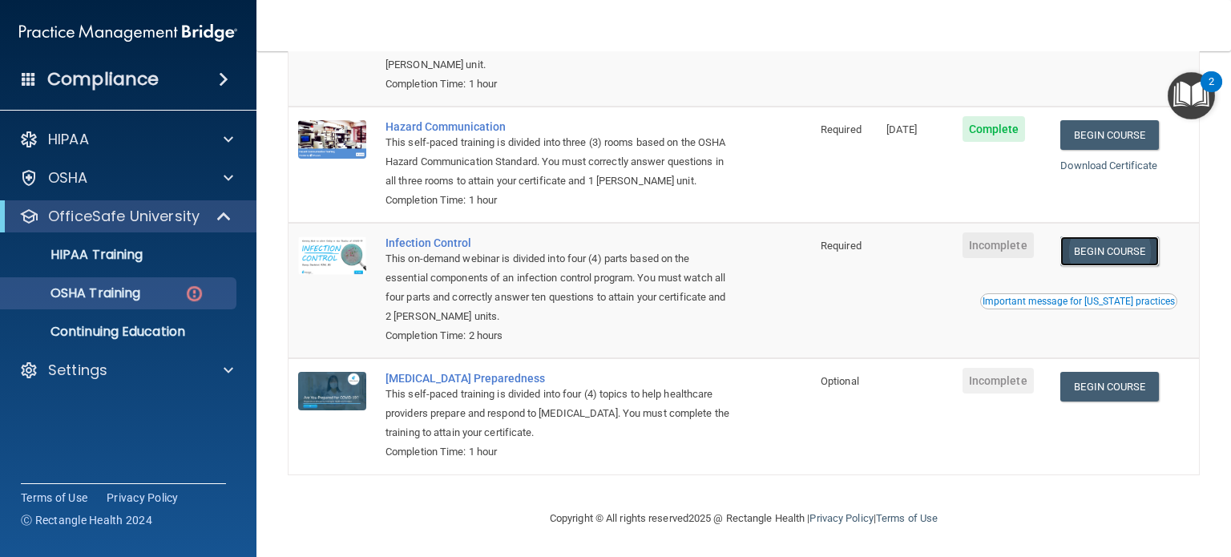
click at [1121, 257] on link "Begin Course" at bounding box center [1109, 251] width 98 height 30
click at [126, 226] on p "OfficeSafe University" at bounding box center [123, 216] width 151 height 19
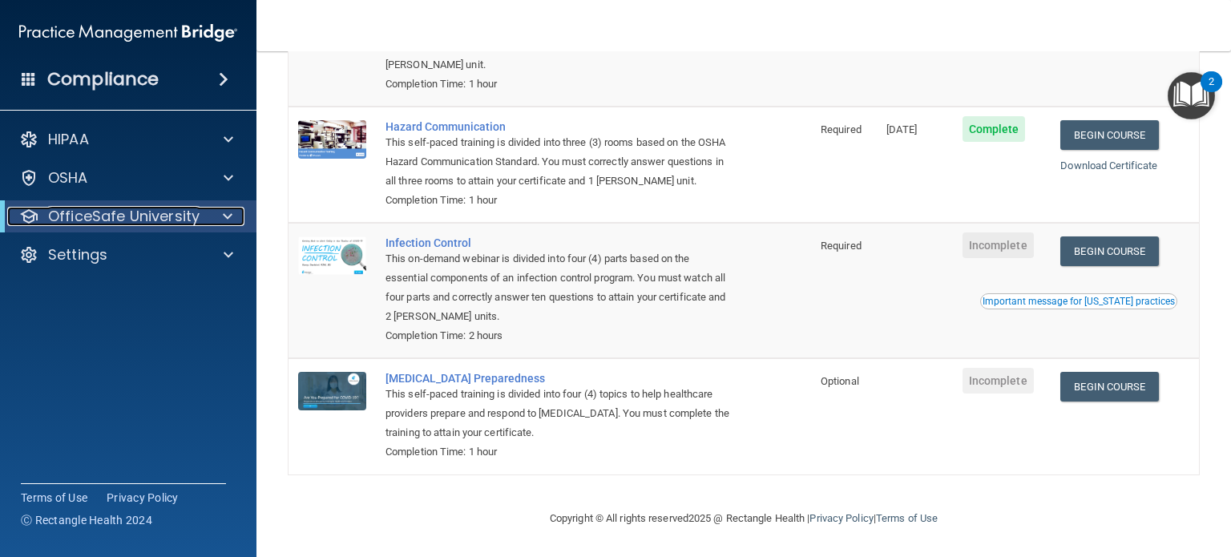
click at [126, 224] on p "OfficeSafe University" at bounding box center [123, 216] width 151 height 19
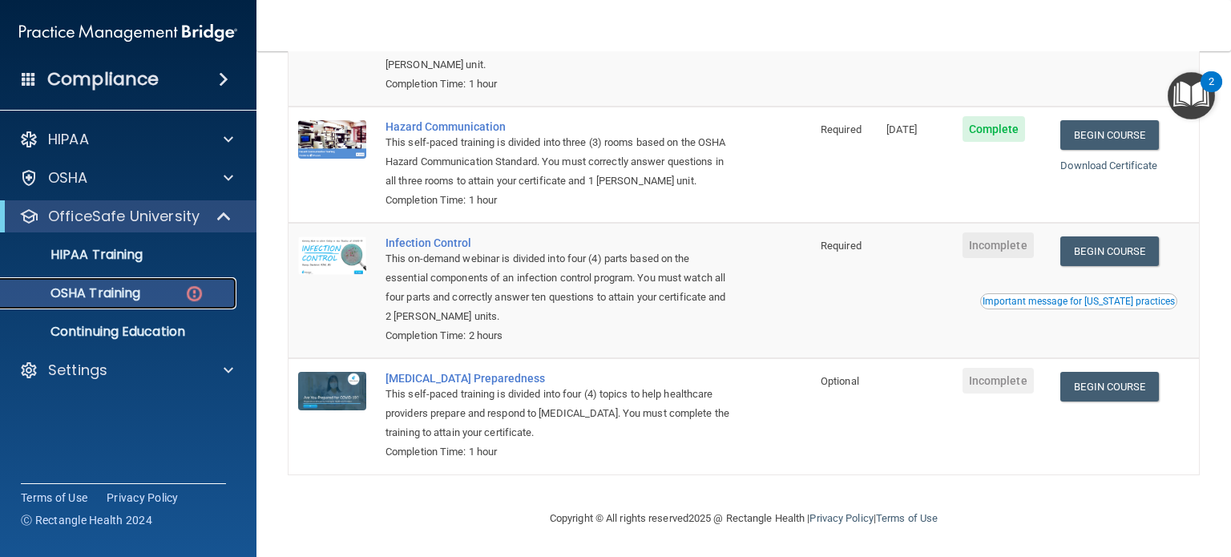
click at [97, 291] on p "OSHA Training" at bounding box center [75, 293] width 130 height 16
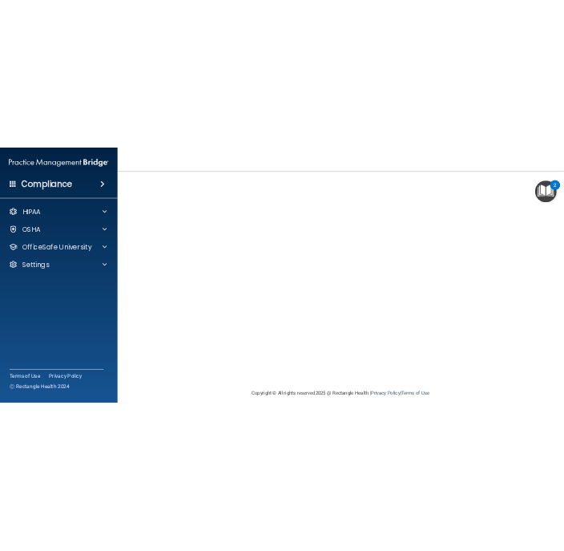
scroll to position [128, 0]
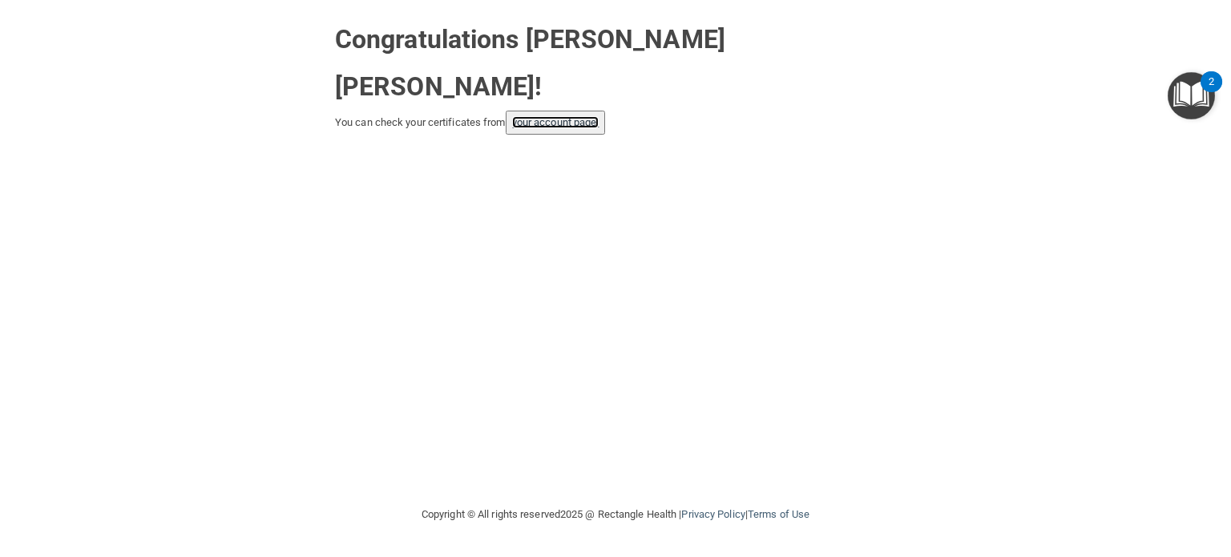
click at [535, 116] on link "your account page!" at bounding box center [555, 122] width 87 height 12
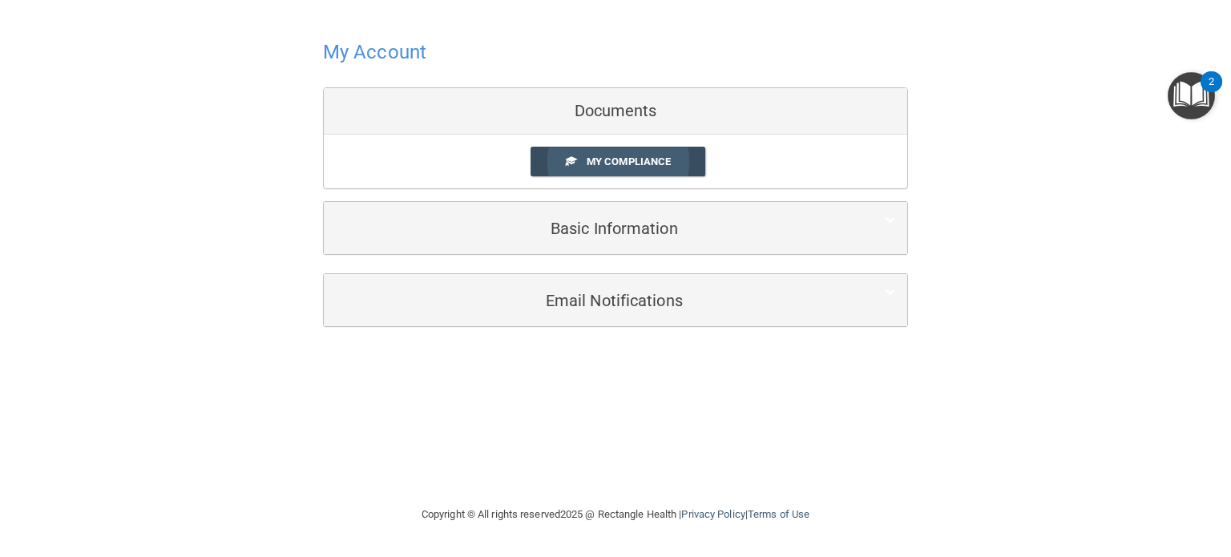
click at [622, 161] on span "My Compliance" at bounding box center [629, 161] width 84 height 12
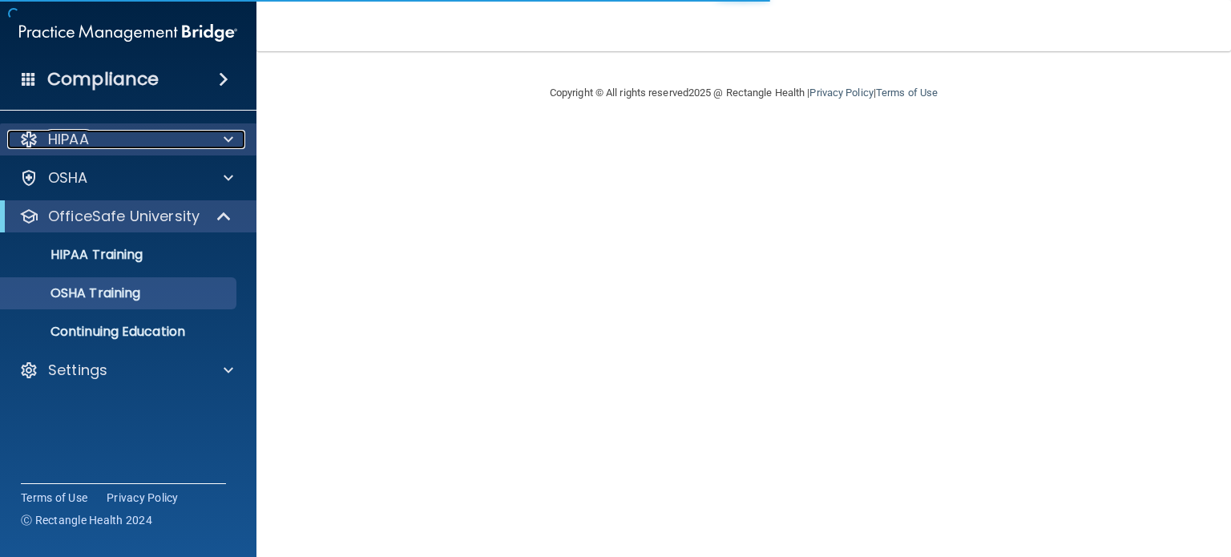
click at [131, 140] on div "HIPAA" at bounding box center [106, 139] width 199 height 19
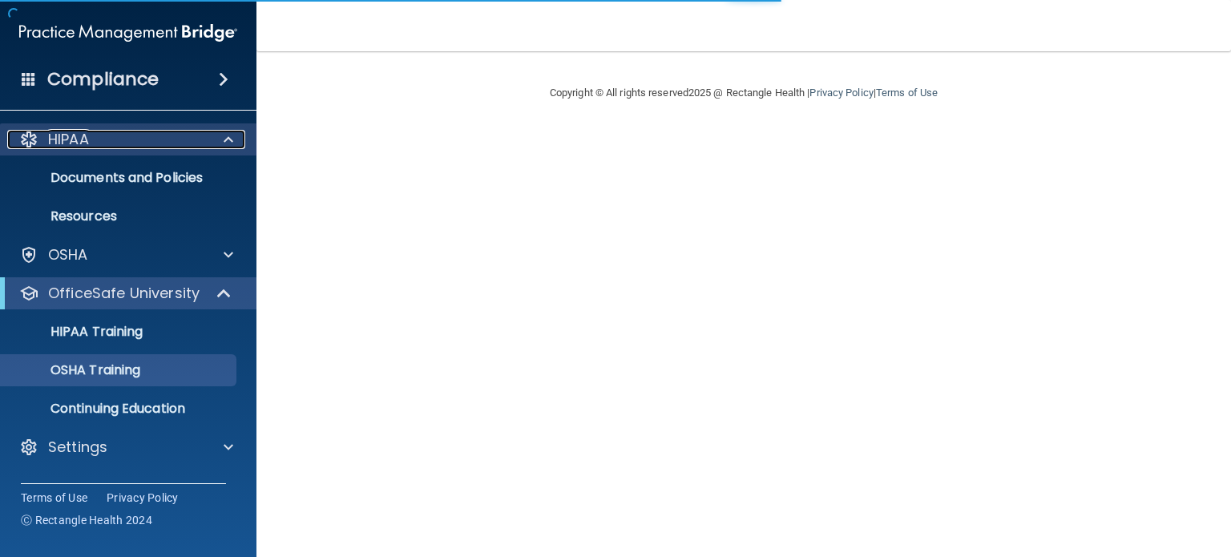
click at [224, 138] on span at bounding box center [229, 139] width 10 height 19
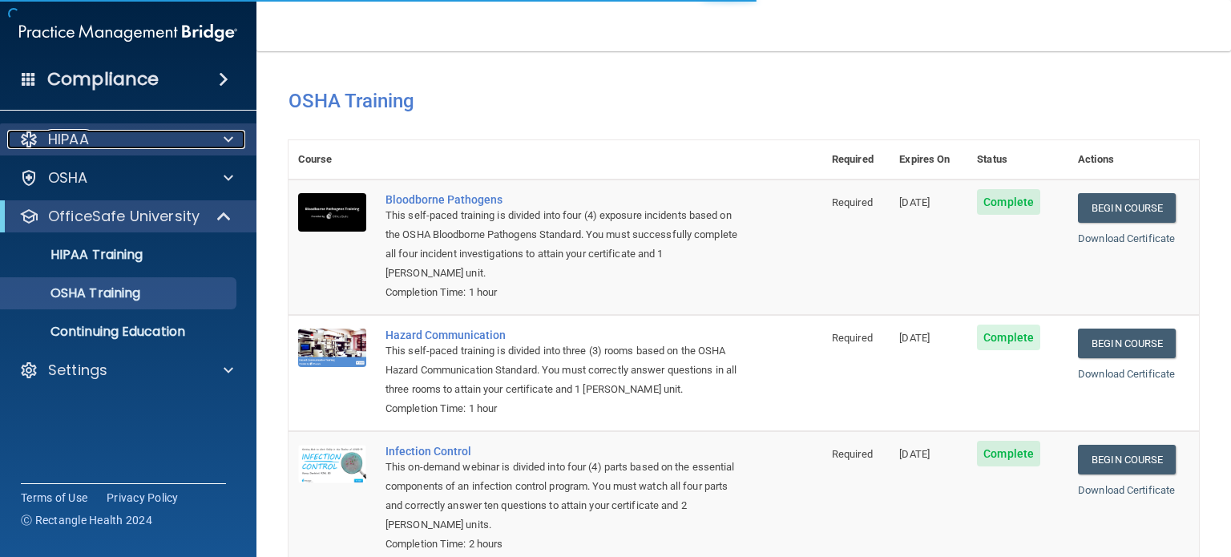
click at [224, 138] on span at bounding box center [229, 139] width 10 height 19
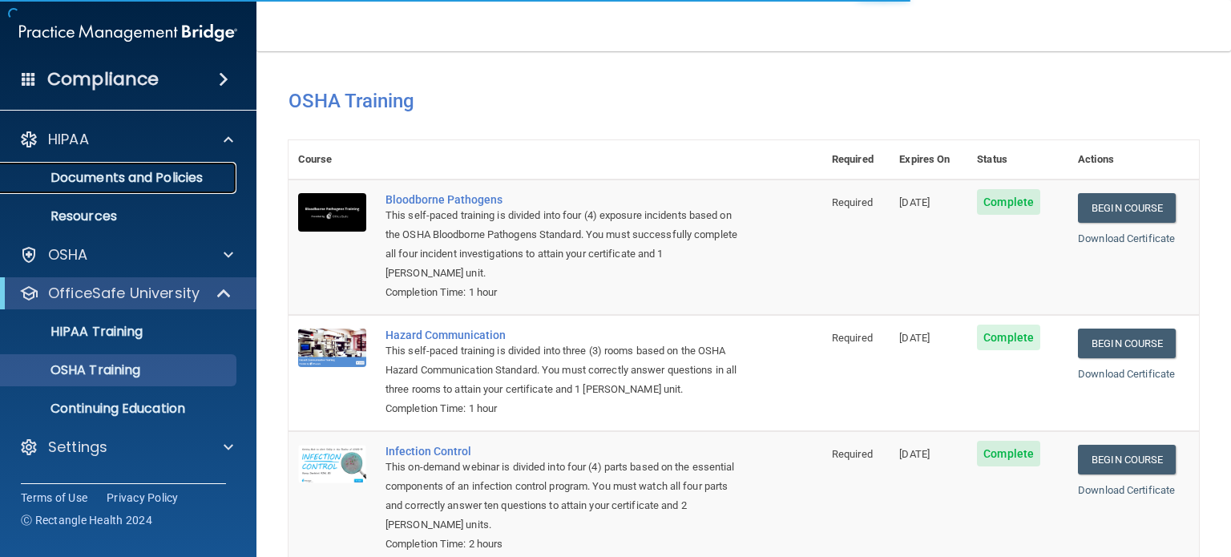
click at [190, 176] on p "Documents and Policies" at bounding box center [119, 178] width 219 height 16
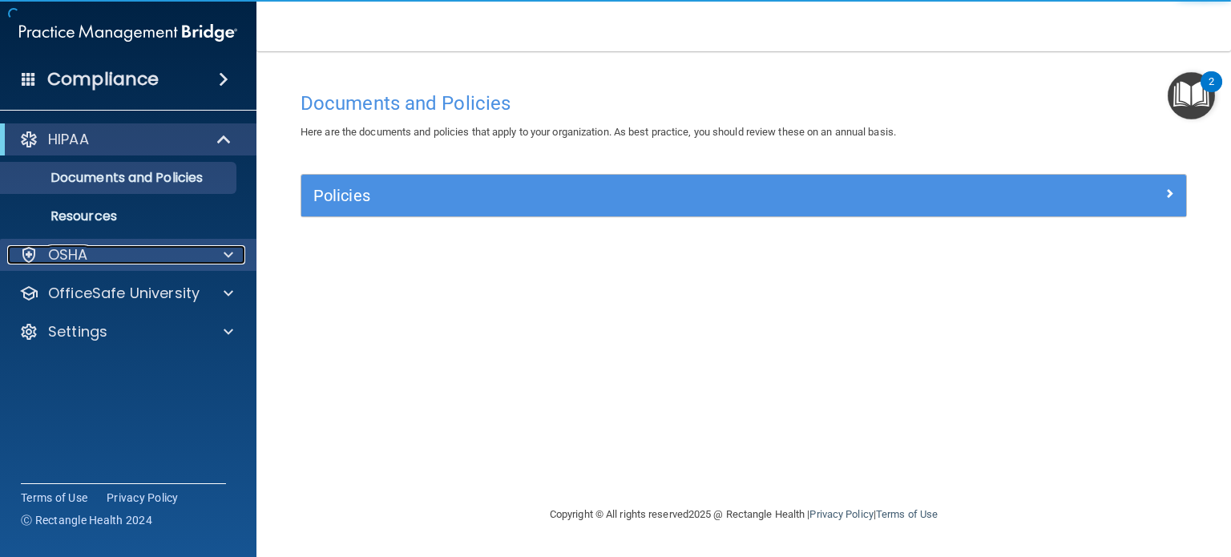
click at [197, 256] on div "OSHA" at bounding box center [106, 254] width 199 height 19
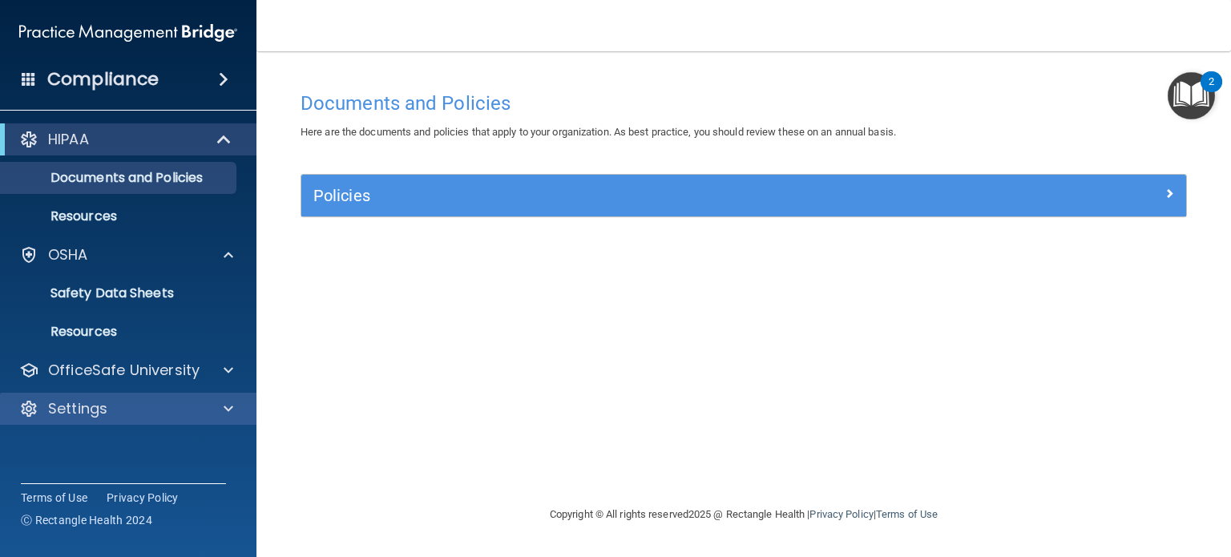
click at [143, 393] on div "Settings" at bounding box center [128, 409] width 257 height 32
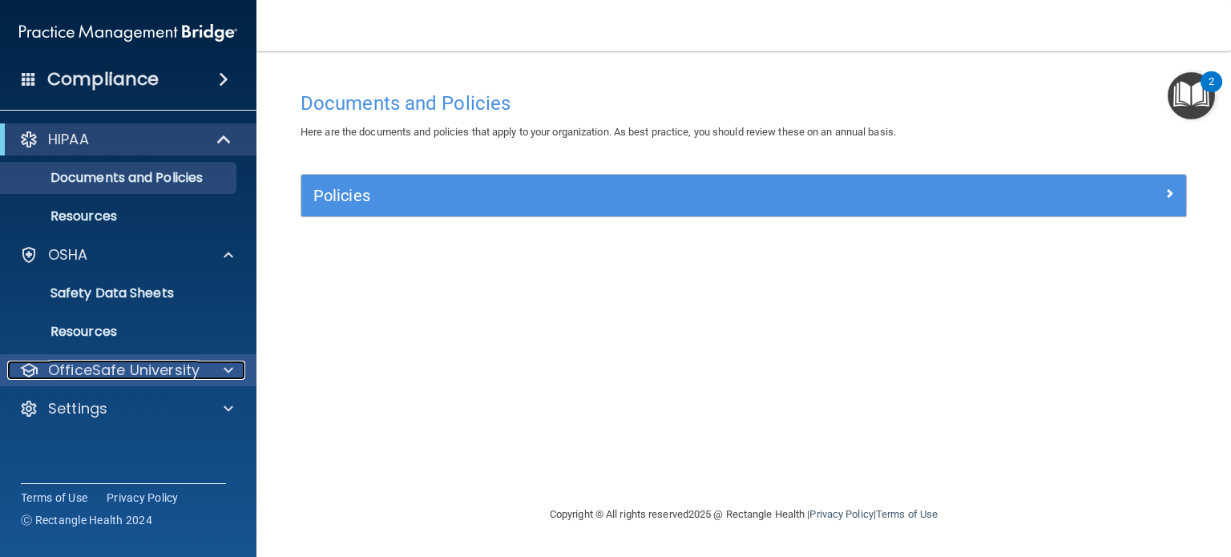
click at [152, 380] on p "OfficeSafe University" at bounding box center [123, 370] width 151 height 19
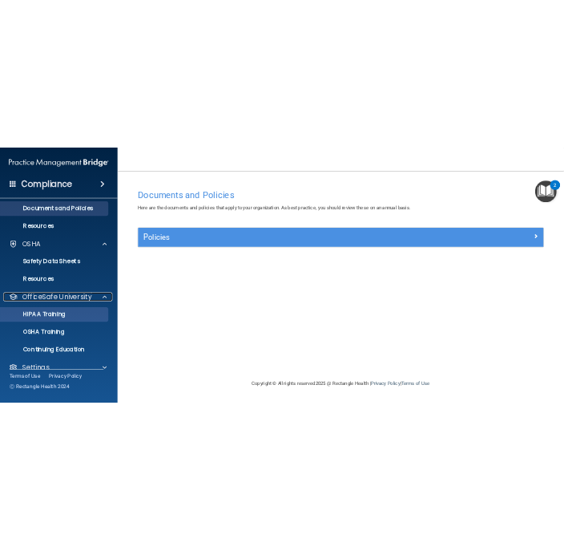
scroll to position [69, 0]
